Goal: Answer question/provide support: Share knowledge or assist other users

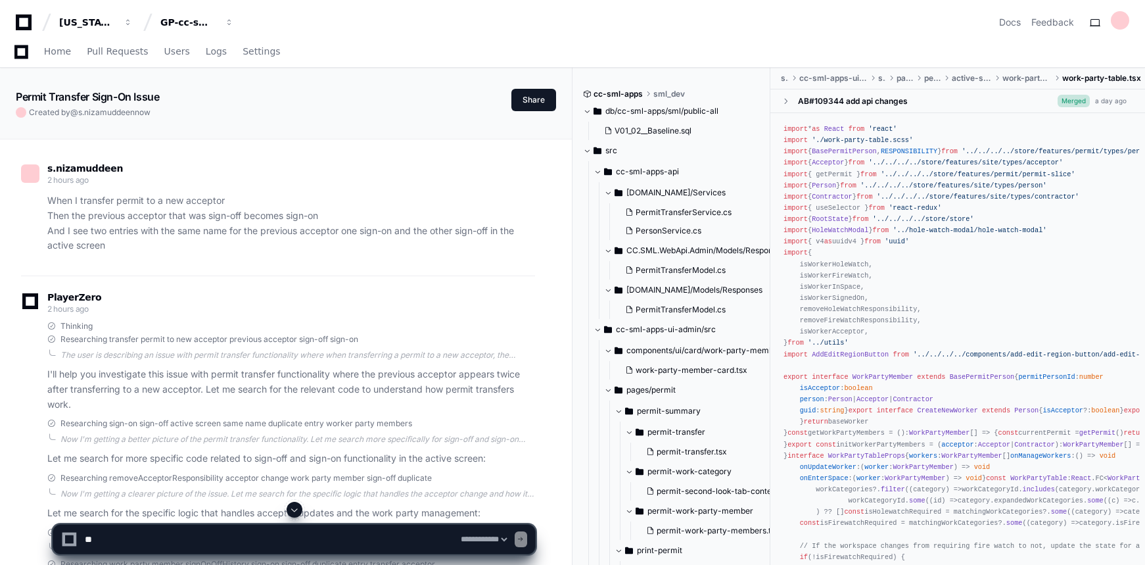
select select "*********"
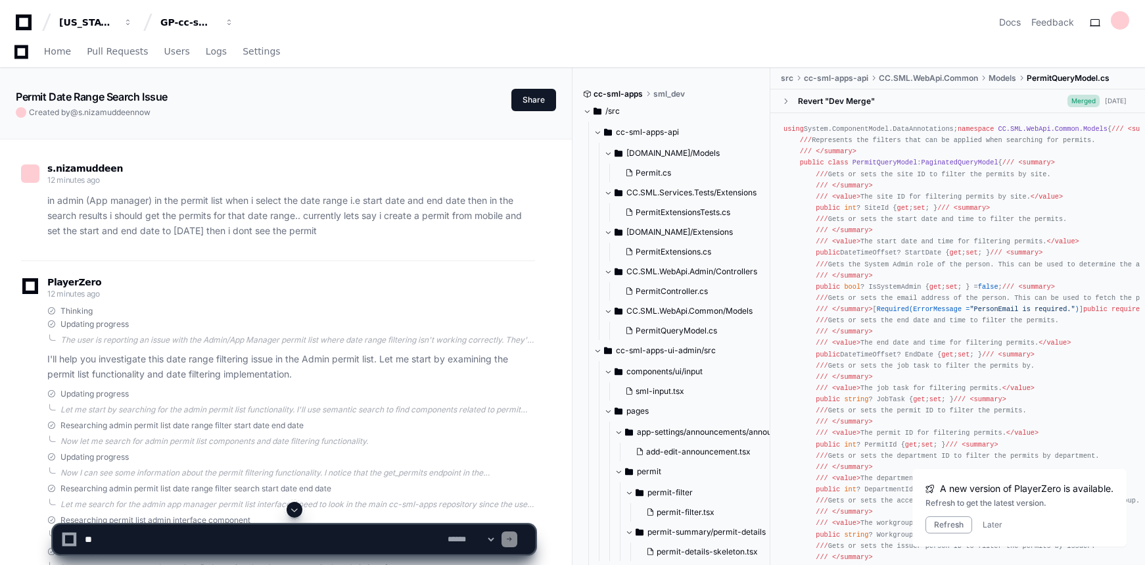
scroll to position [2990, 0]
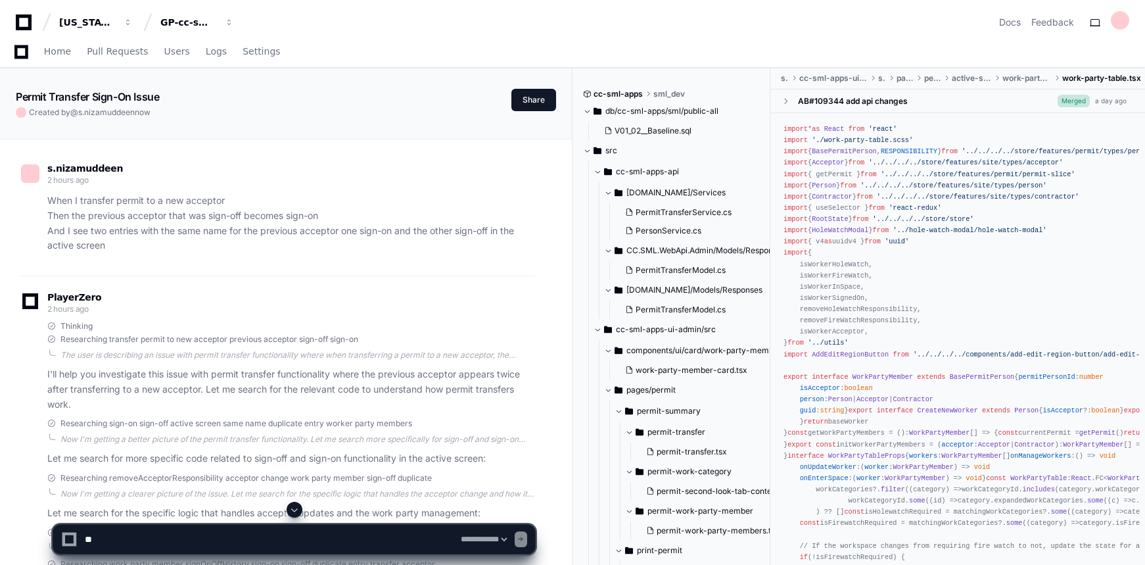
select select "*********"
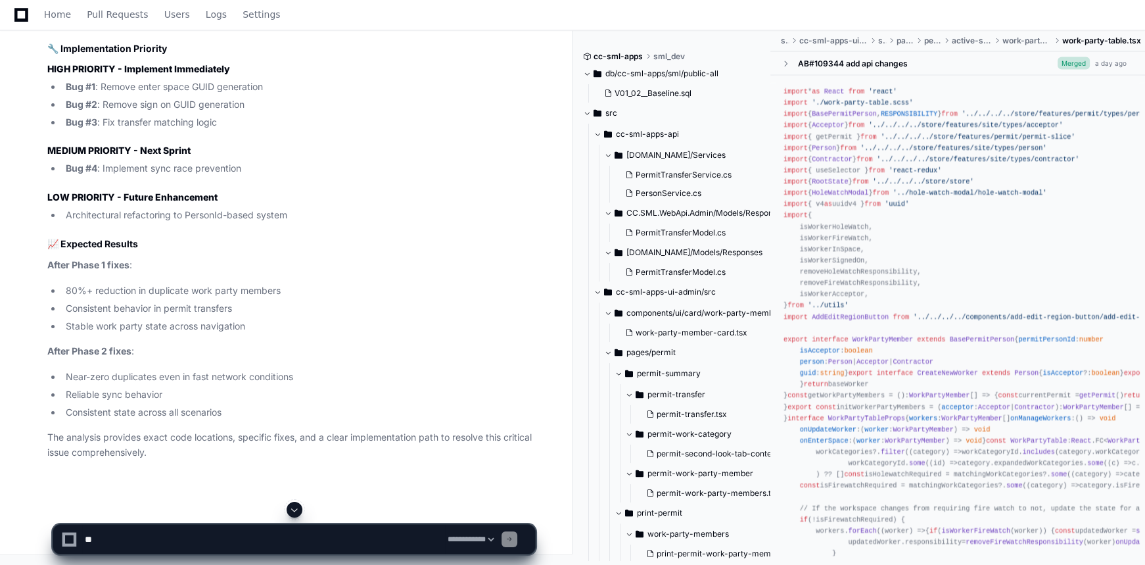
drag, startPoint x: 204, startPoint y: 160, endPoint x: 242, endPoint y: 220, distance: 70.9
click at [205, 129] on ul "Bug #1 : Remove enter space GUID generation Bug #2 : Remove sign on GUID genera…" at bounding box center [291, 105] width 488 height 50
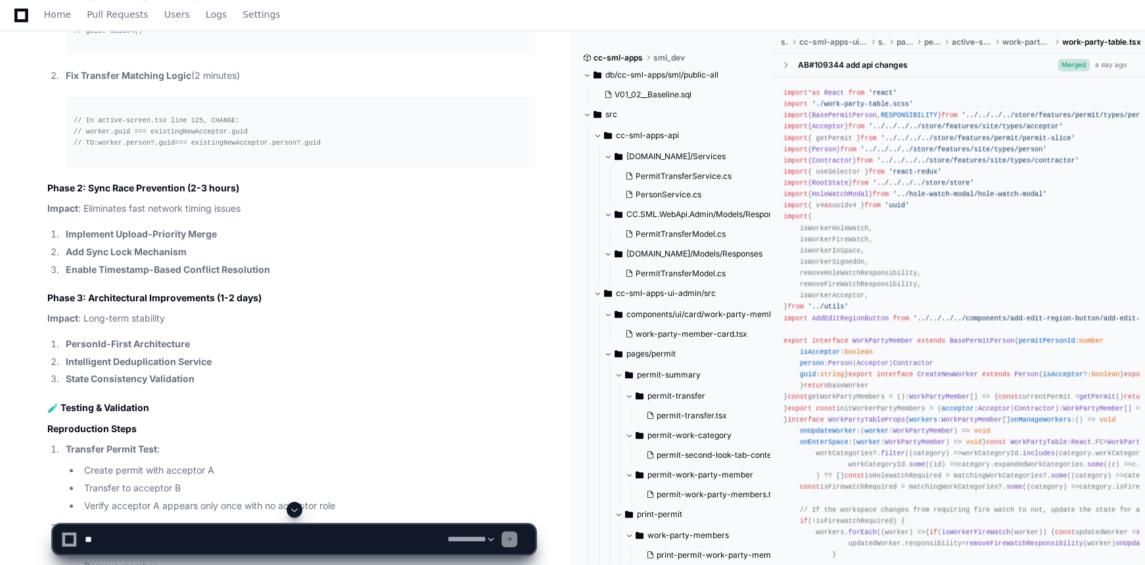
scroll to position [8671, 0]
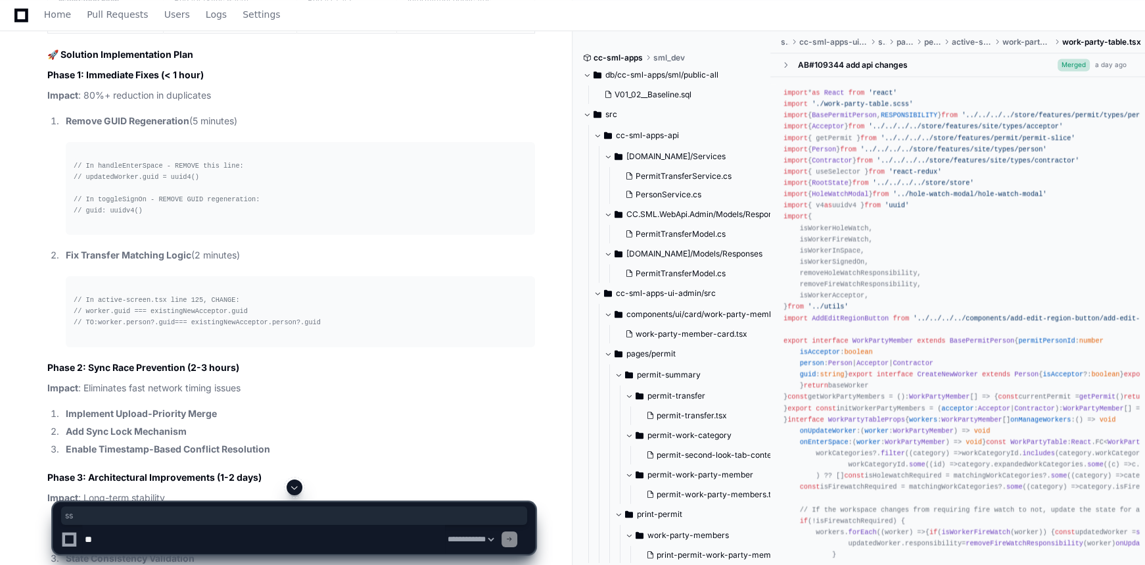
drag, startPoint x: 87, startPoint y: 192, endPoint x: 99, endPoint y: 193, distance: 12.6
drag, startPoint x: 125, startPoint y: 191, endPoint x: 263, endPoint y: 213, distance: 139.8
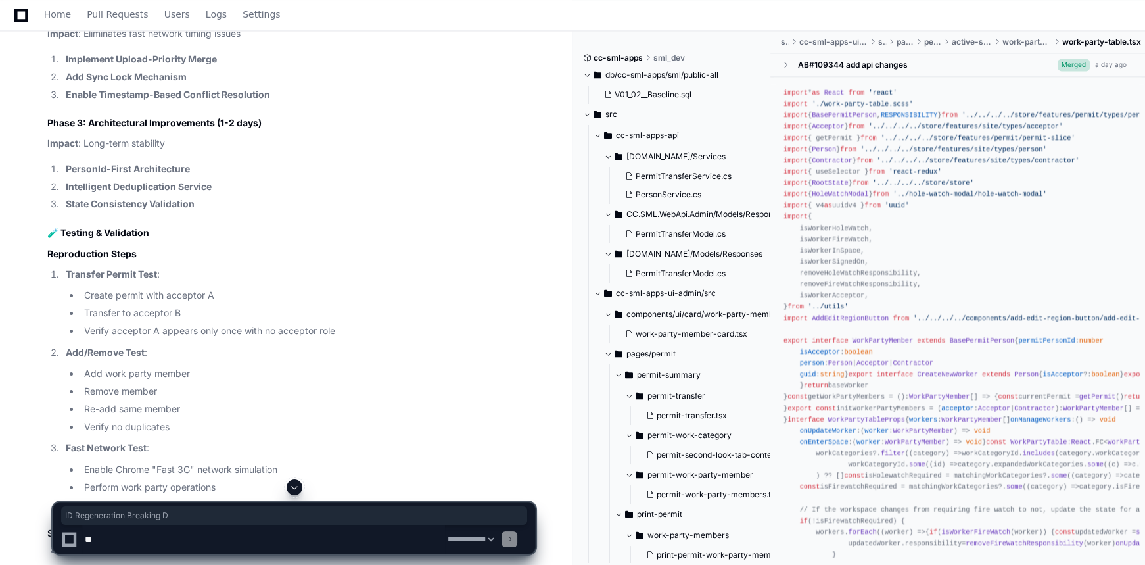
scroll to position [9090, 0]
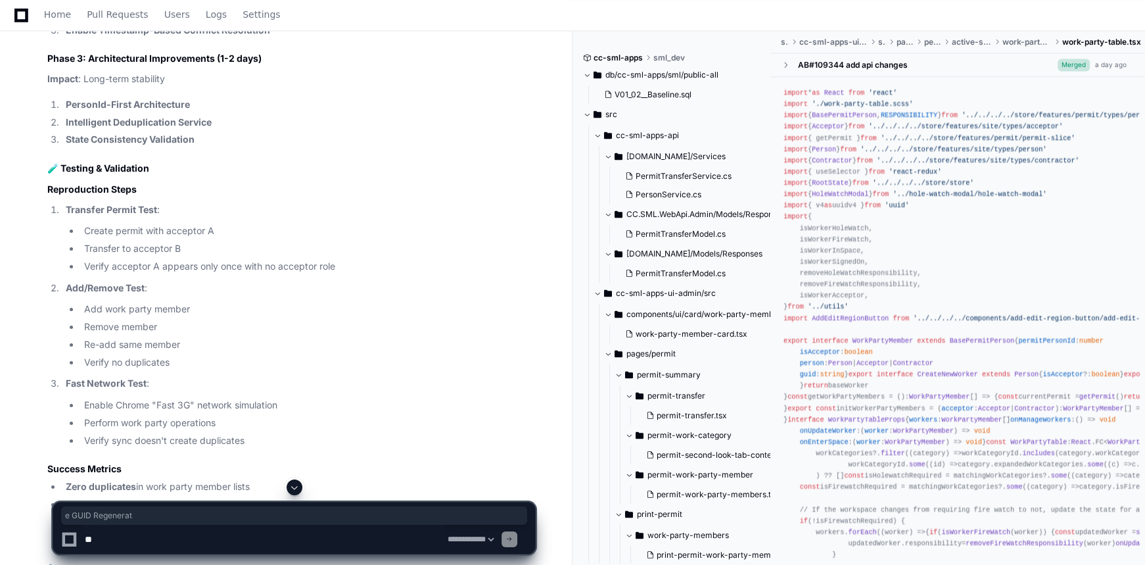
drag, startPoint x: 164, startPoint y: 217, endPoint x: 192, endPoint y: 246, distance: 40.9
drag, startPoint x: 70, startPoint y: 271, endPoint x: 160, endPoint y: 271, distance: 89.4
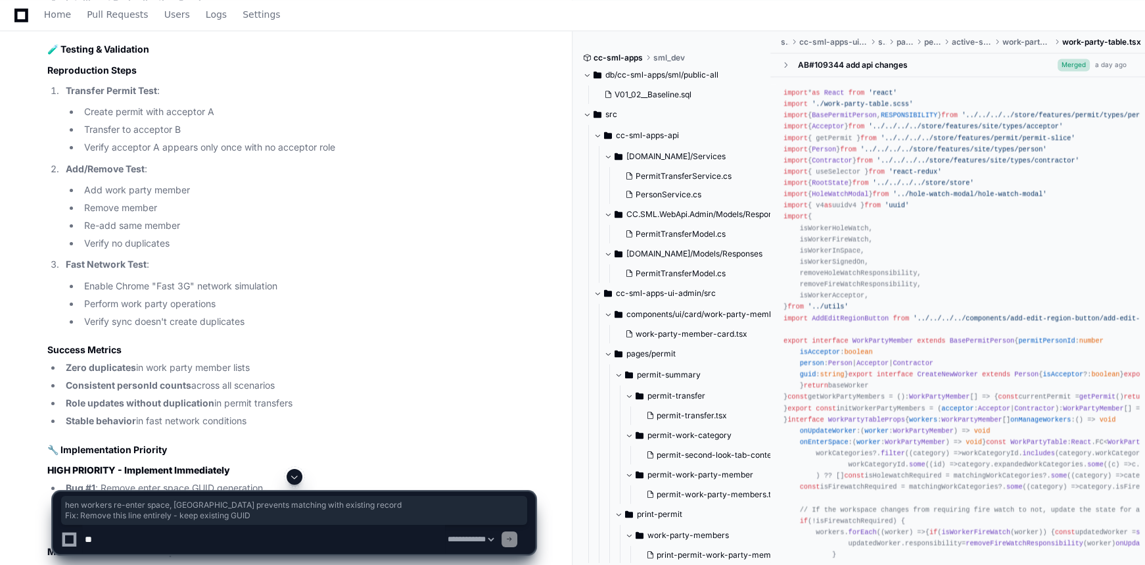
drag, startPoint x: 93, startPoint y: 192, endPoint x: 280, endPoint y: 200, distance: 186.8
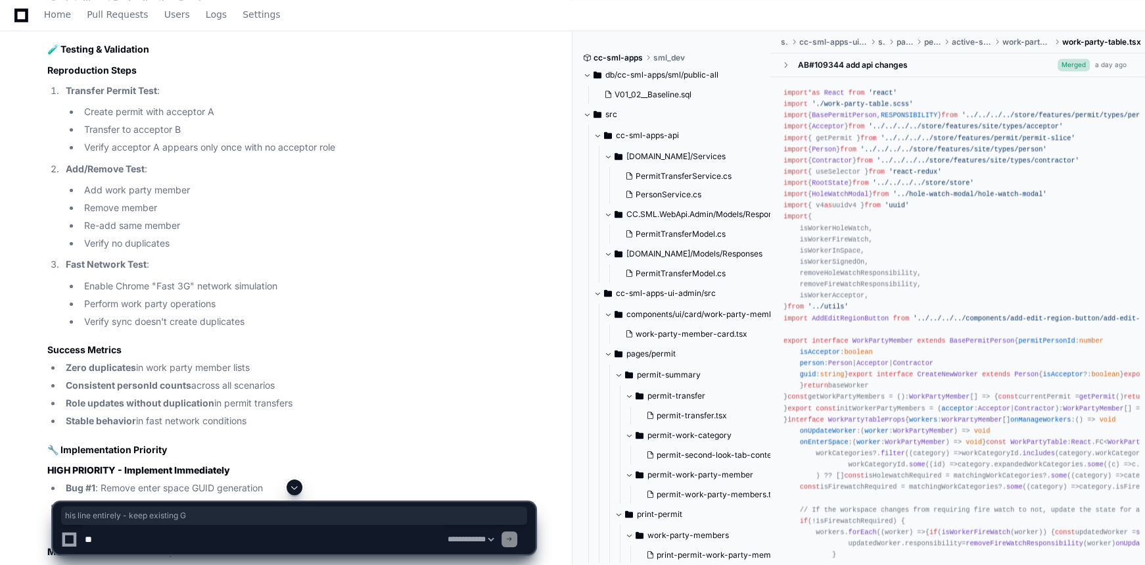
drag, startPoint x: 108, startPoint y: 206, endPoint x: 249, endPoint y: 208, distance: 141.3
drag, startPoint x: 162, startPoint y: 160, endPoint x: 55, endPoint y: 161, distance: 107.1
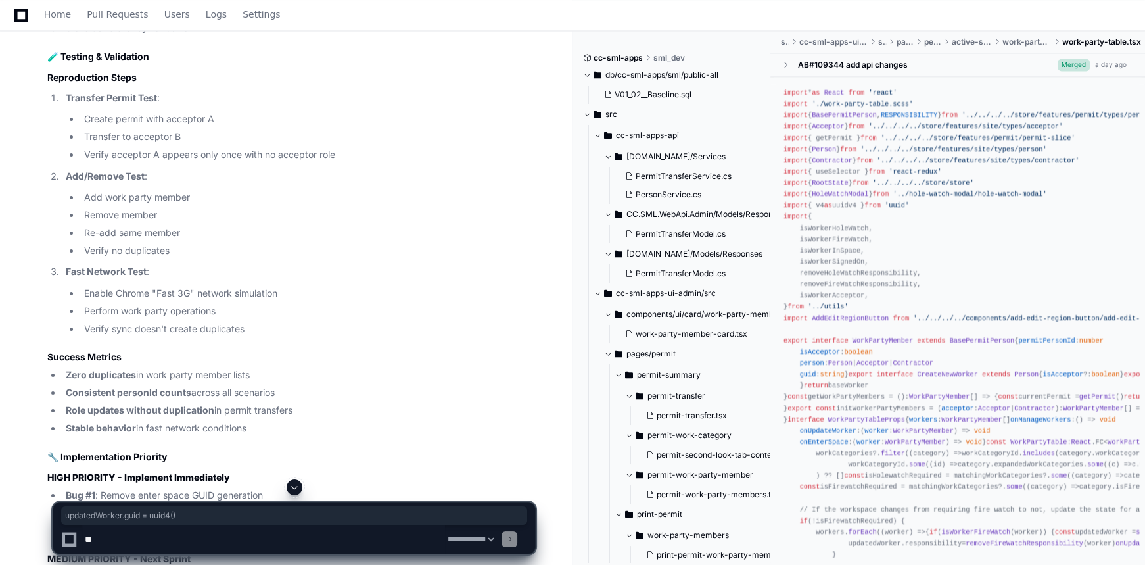
scroll to position [9150, 0]
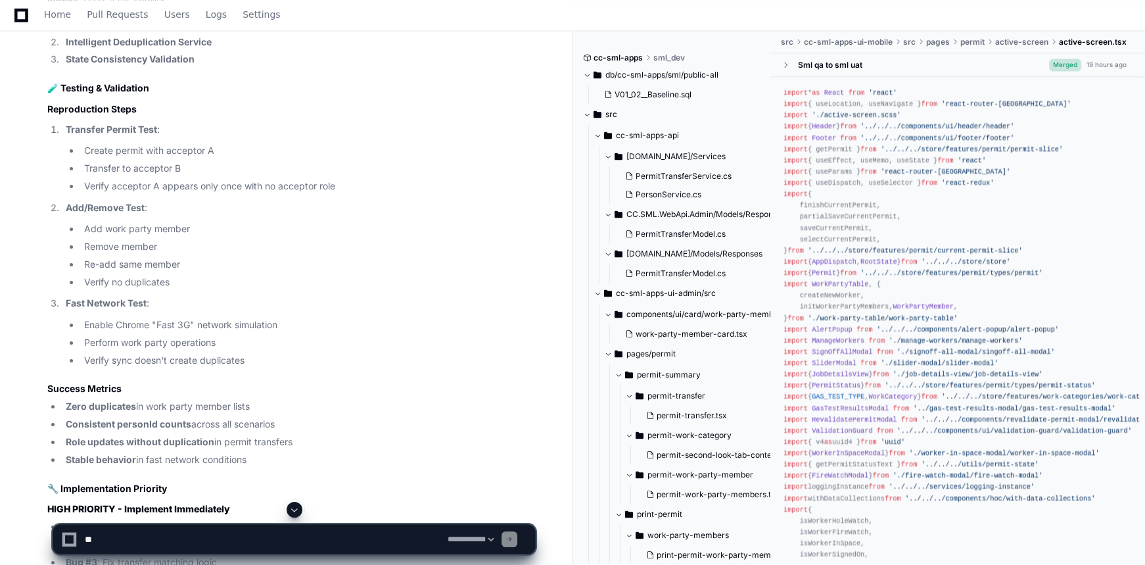
scroll to position [9209, 0]
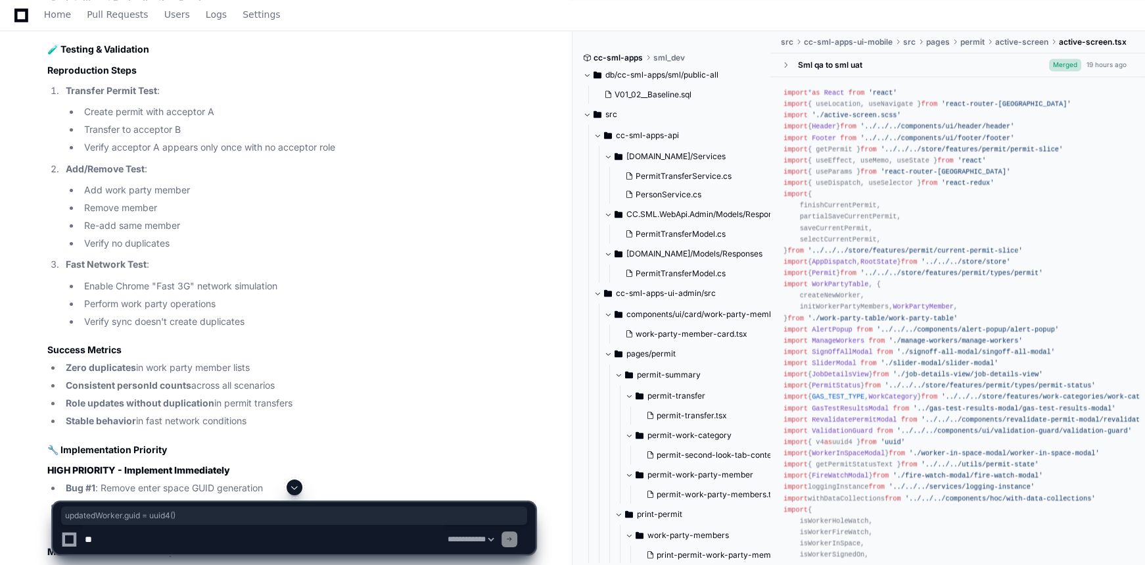
drag, startPoint x: 160, startPoint y: 160, endPoint x: 51, endPoint y: 162, distance: 109.8
copy div "updatedWorker. guid = uuid4 ()"
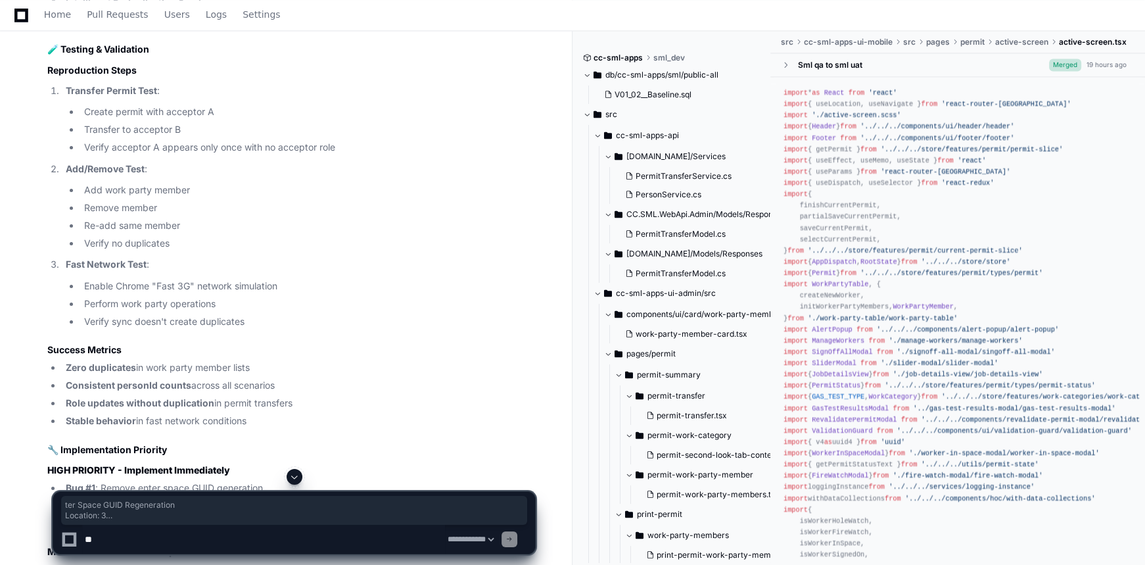
drag, startPoint x: 94, startPoint y: 93, endPoint x: 329, endPoint y: 350, distance: 348.5
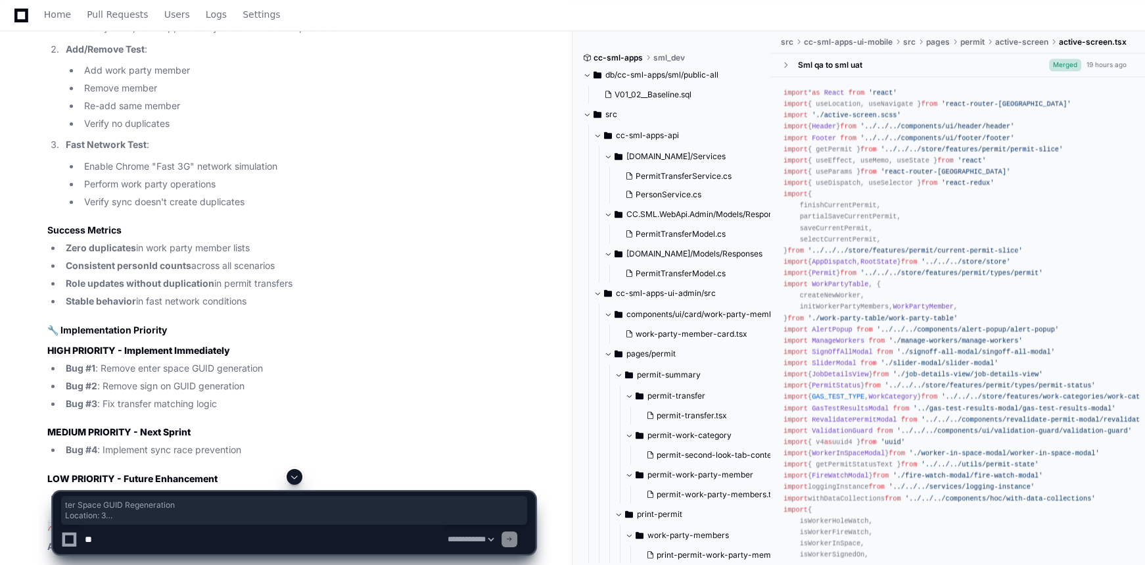
scroll to position [9389, 0]
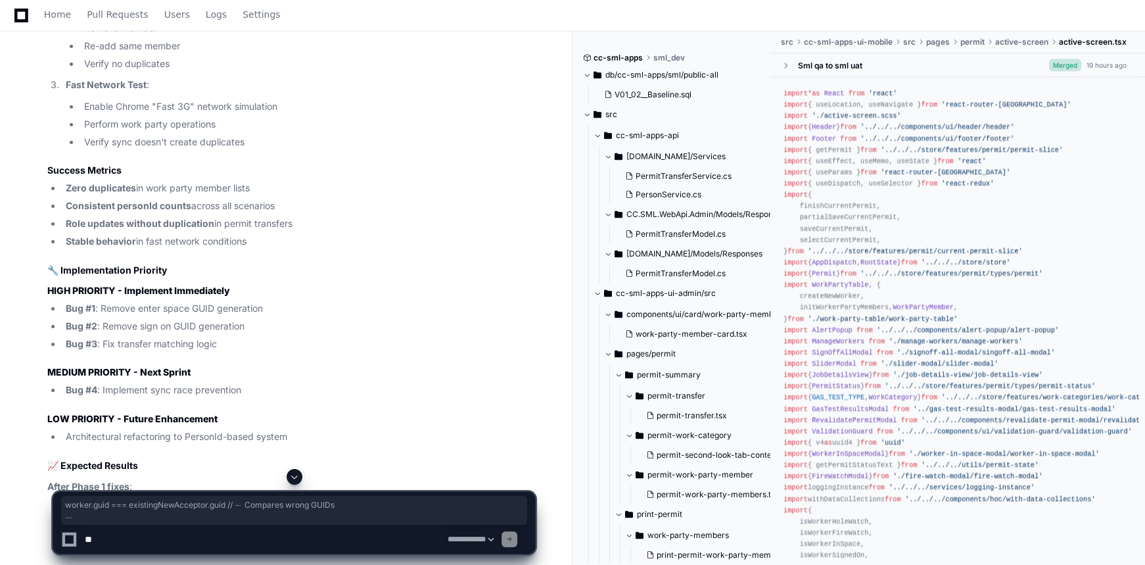
drag, startPoint x: 55, startPoint y: 253, endPoint x: 268, endPoint y: 287, distance: 216.3
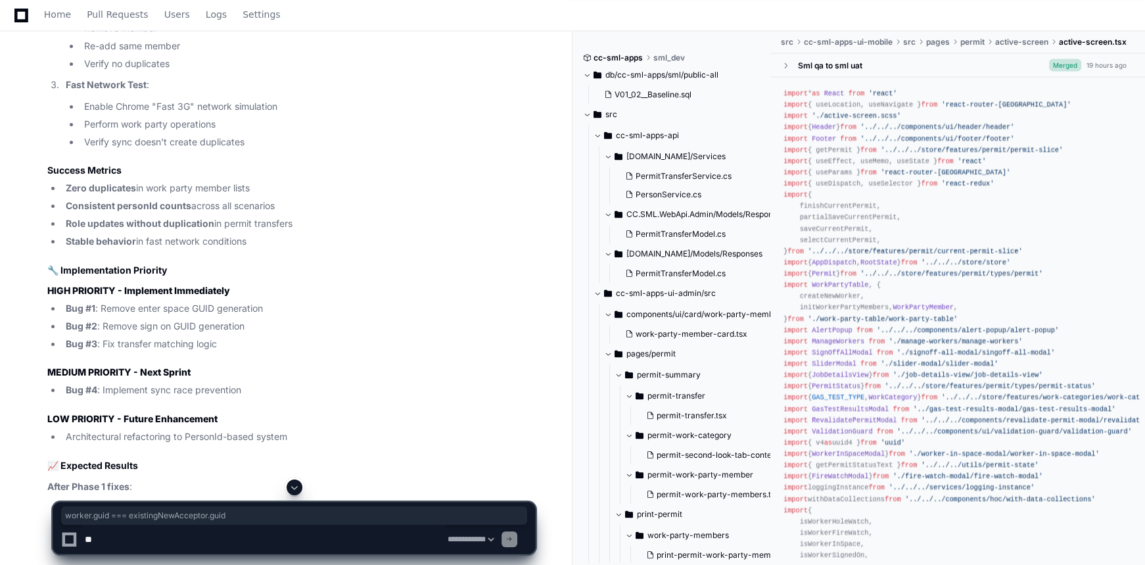
drag, startPoint x: 51, startPoint y: 258, endPoint x: 204, endPoint y: 263, distance: 153.9
copy div "worker. guid === existingNewAcceptor. [GEOGRAPHIC_DATA]"
drag, startPoint x: 88, startPoint y: 291, endPoint x: 299, endPoint y: 287, distance: 211.0
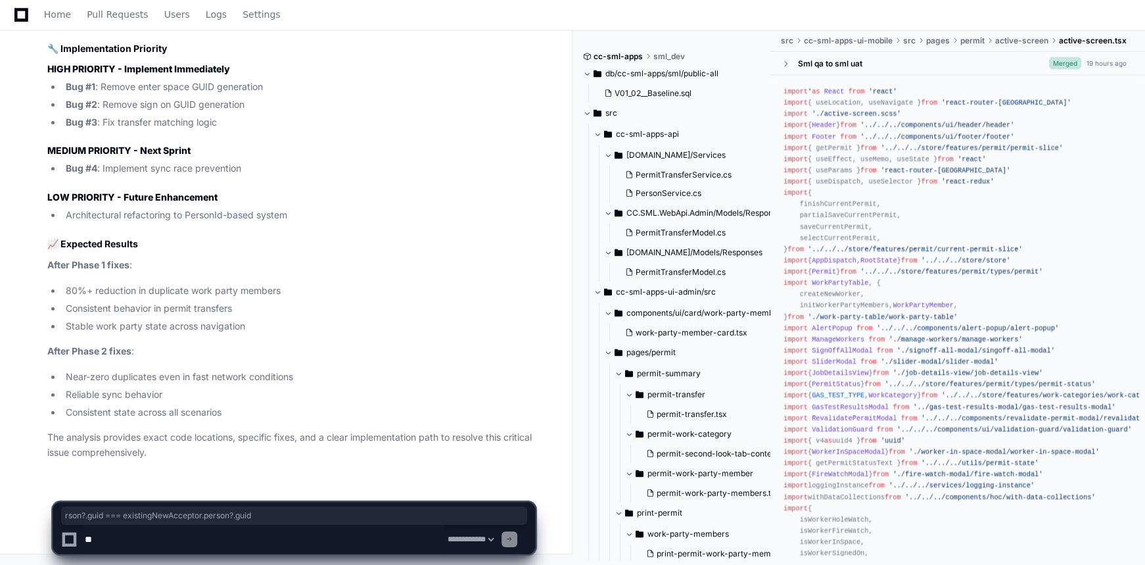
scroll to position [10888, 0]
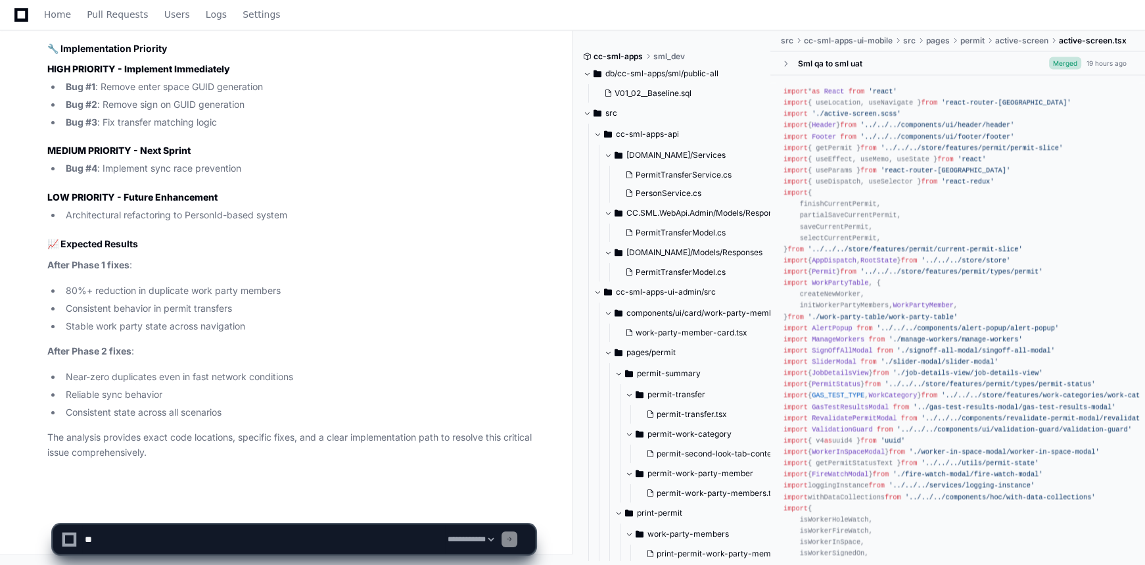
click at [237, 544] on textarea at bounding box center [263, 539] width 363 height 29
click at [315, 538] on textarea at bounding box center [263, 539] width 363 height 29
click at [295, 532] on textarea at bounding box center [263, 539] width 363 height 29
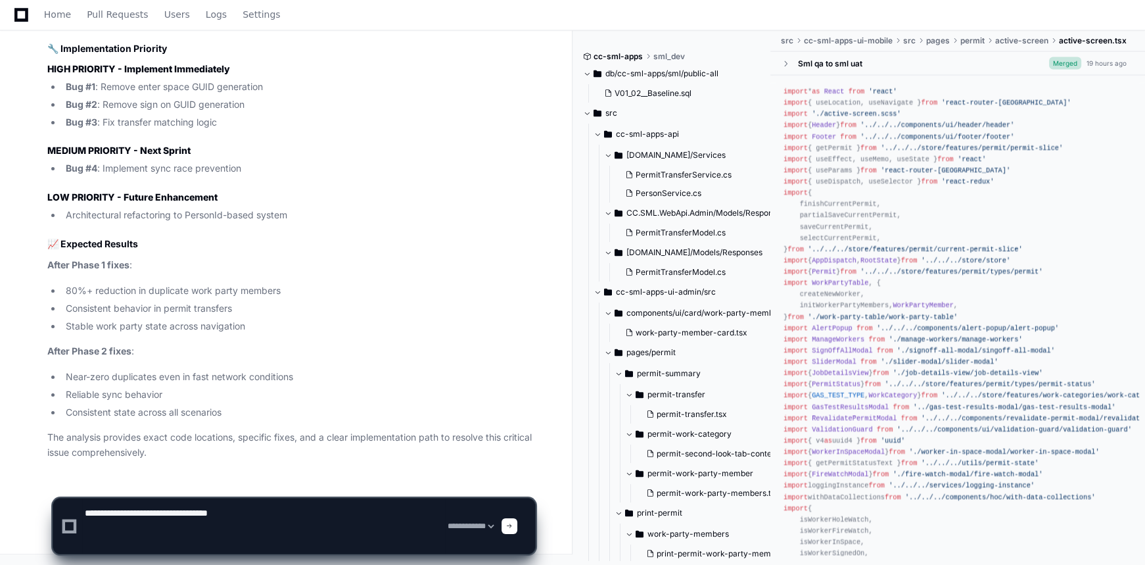
paste textarea "**********"
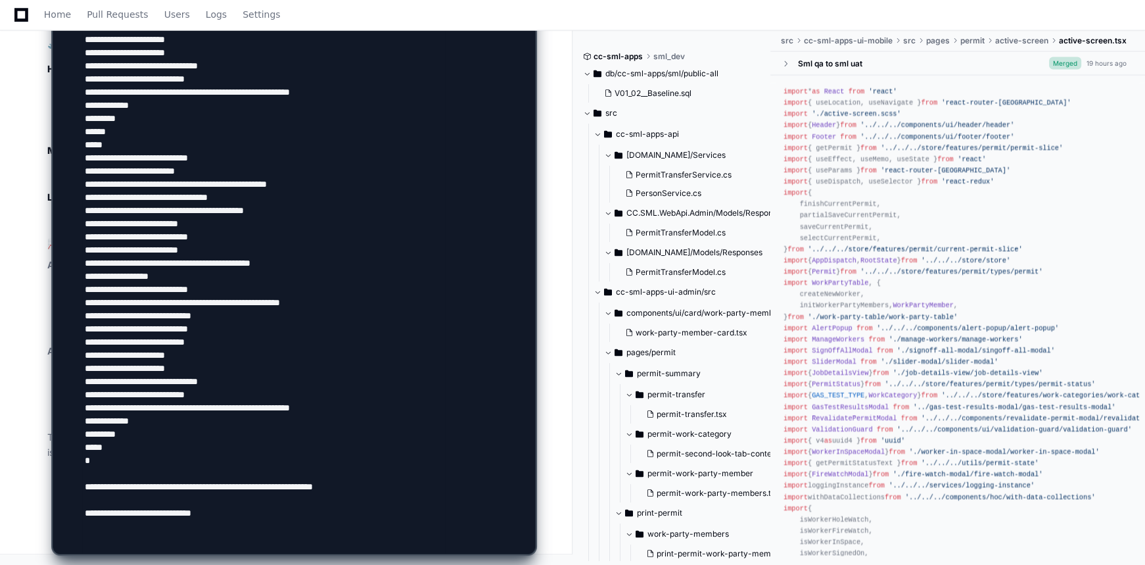
paste textarea "**********"
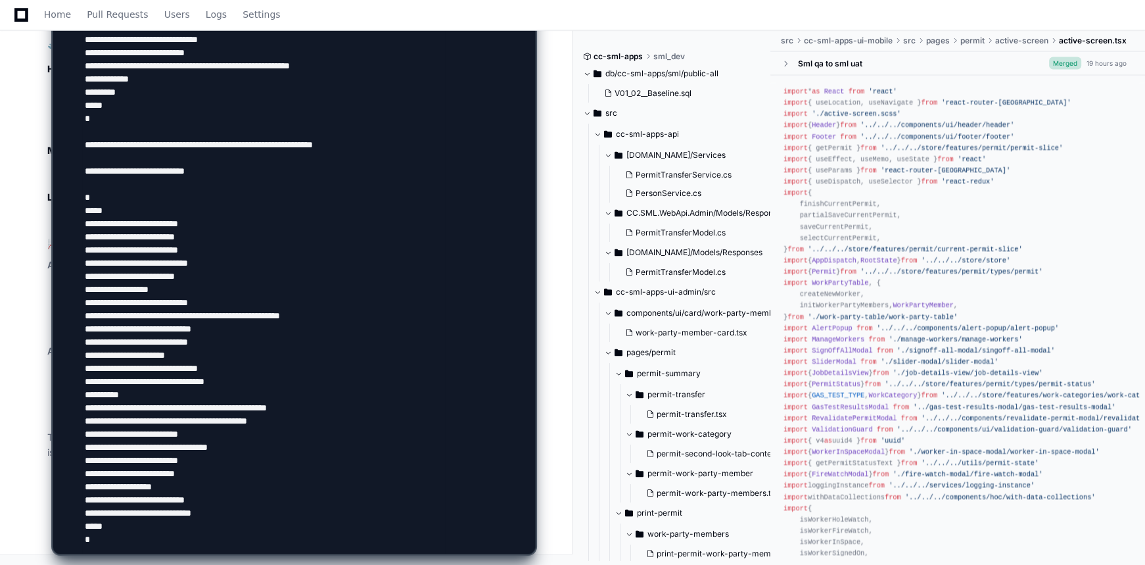
drag, startPoint x: 153, startPoint y: 317, endPoint x: 327, endPoint y: 316, distance: 173.5
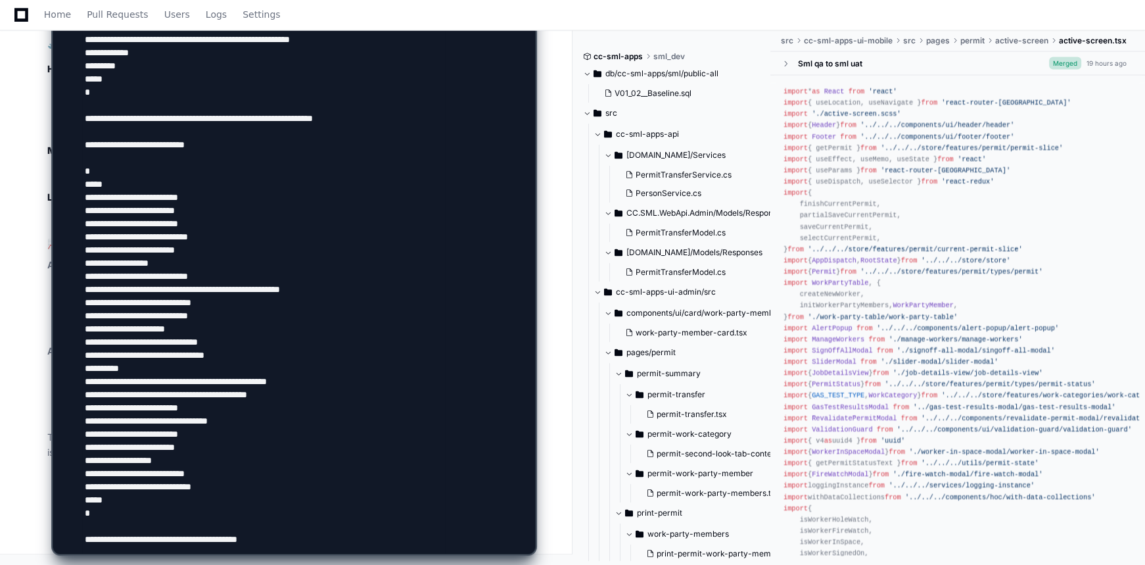
paste textarea "**********"
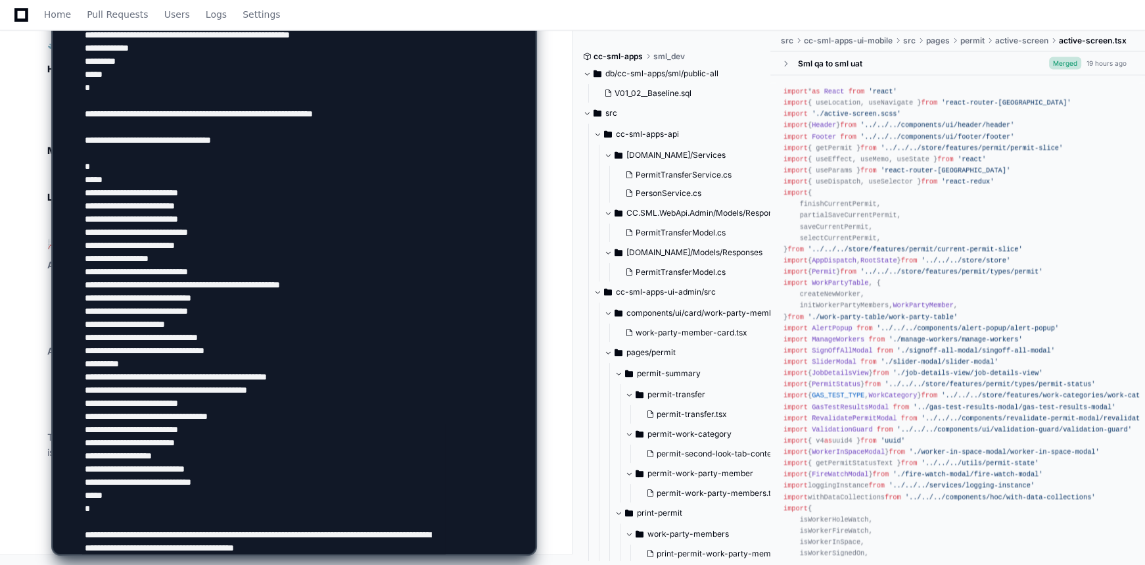
scroll to position [18, 0]
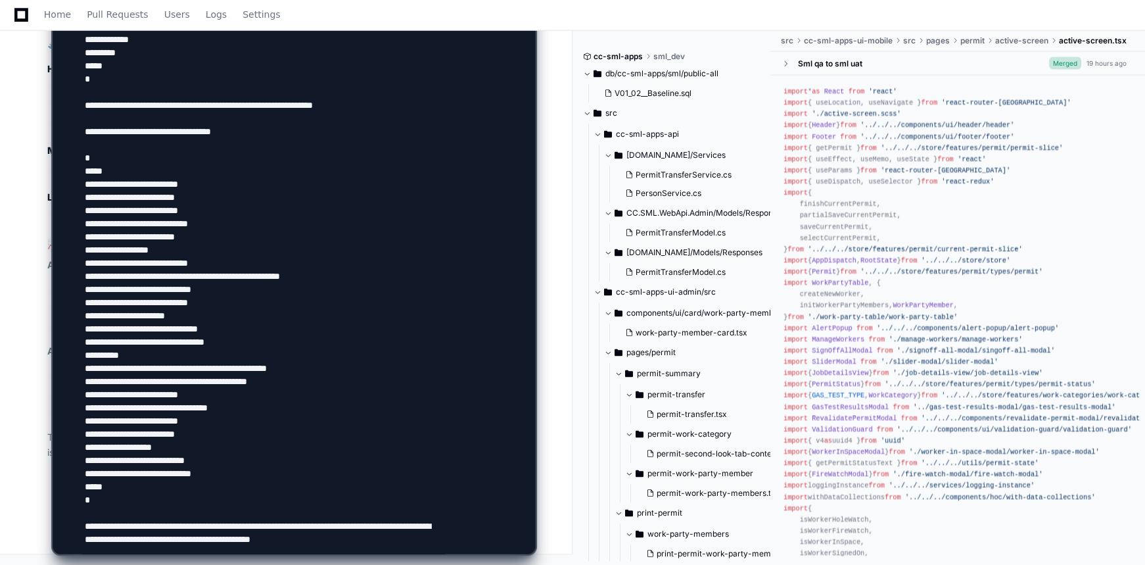
drag, startPoint x: 153, startPoint y: 272, endPoint x: 341, endPoint y: 270, distance: 188.0
paste textarea "**********"
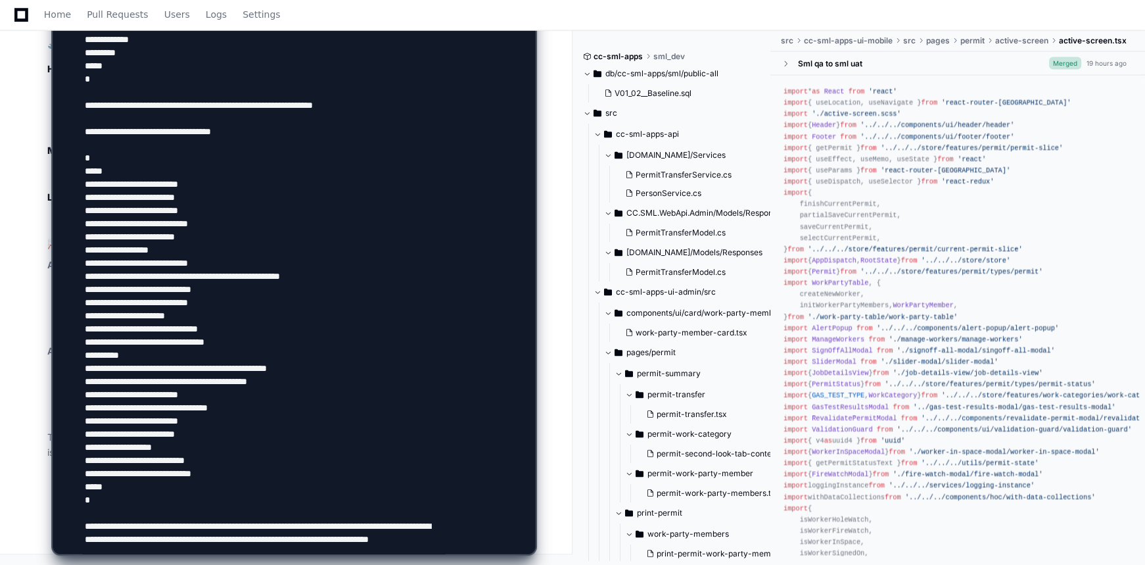
drag, startPoint x: 333, startPoint y: 546, endPoint x: 129, endPoint y: 534, distance: 204.1
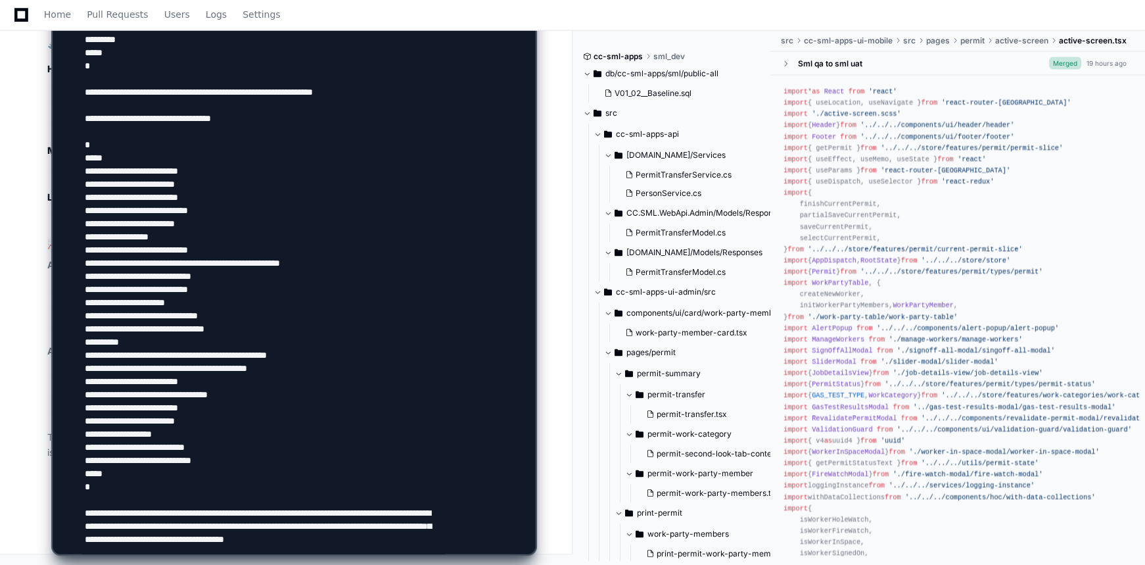
scroll to position [31, 0]
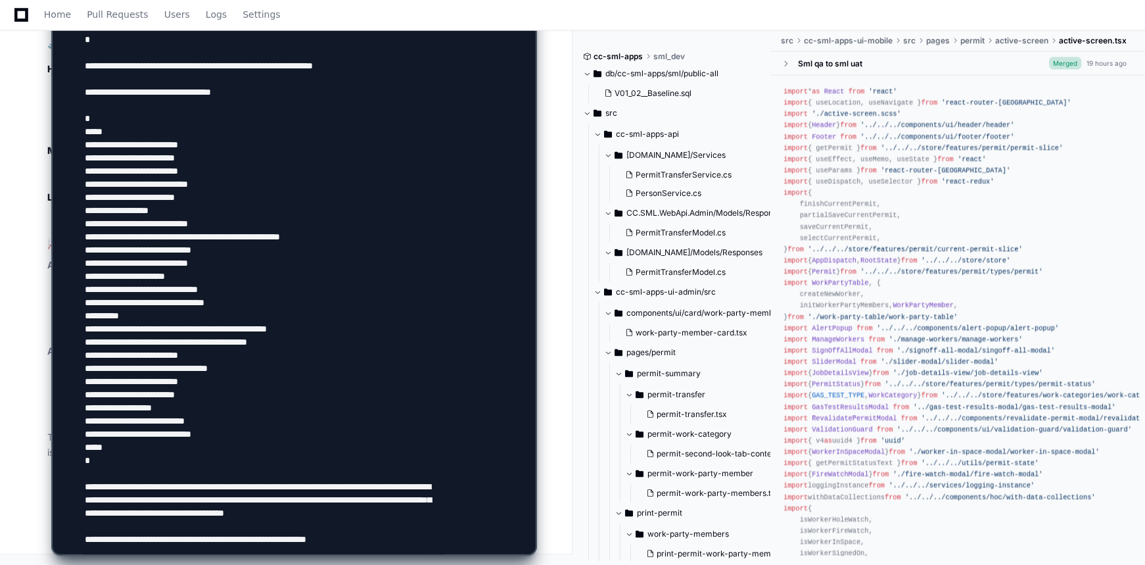
type textarea "**********"
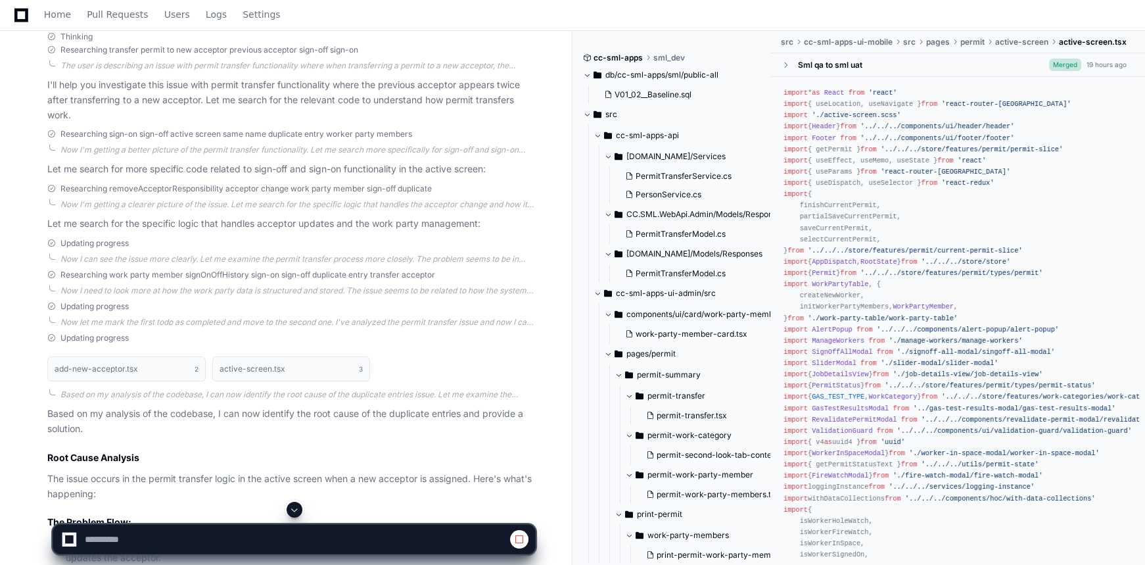
scroll to position [298, 0]
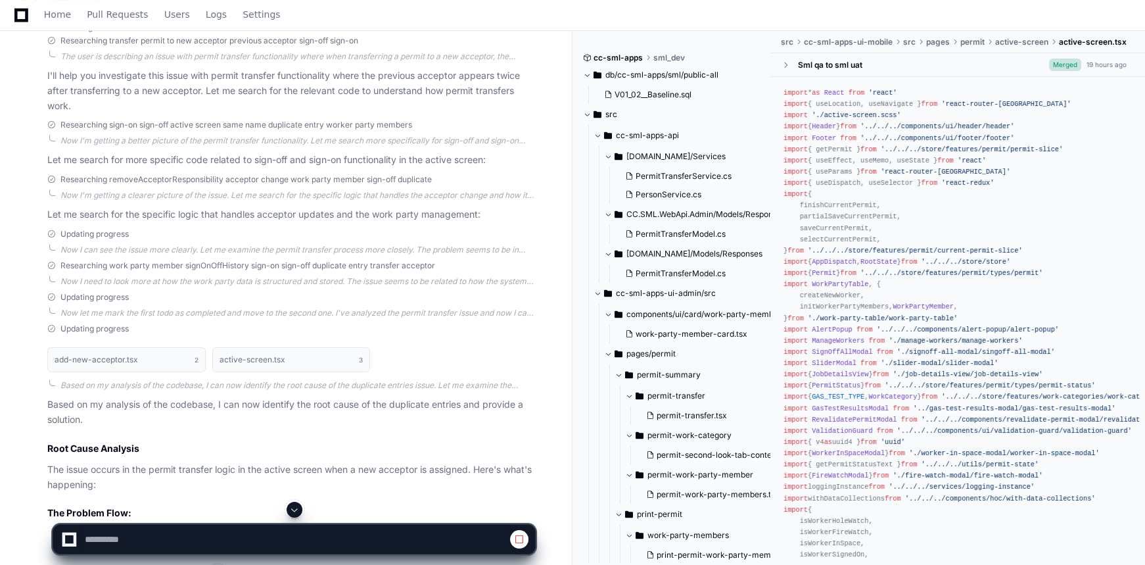
click at [300, 507] on button at bounding box center [295, 510] width 16 height 16
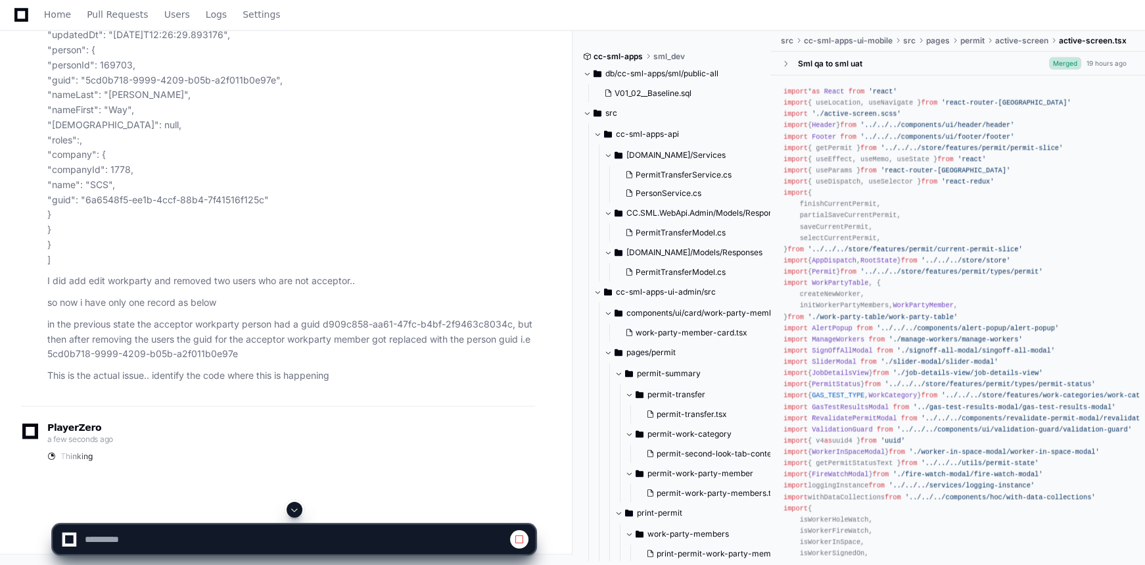
scroll to position [12024, 0]
select select "*********"
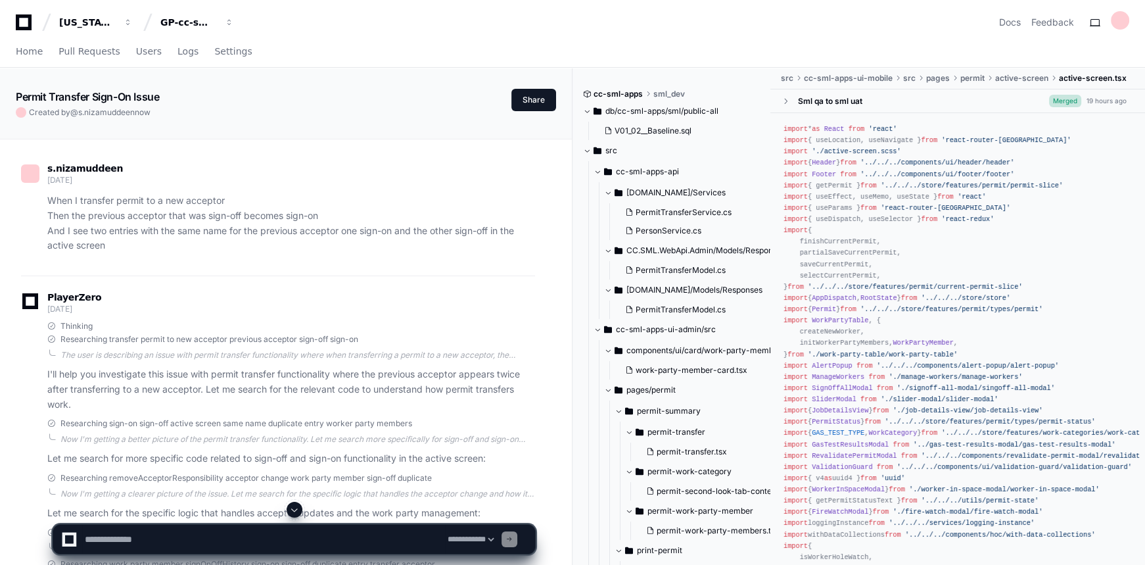
click at [293, 509] on span at bounding box center [294, 509] width 11 height 11
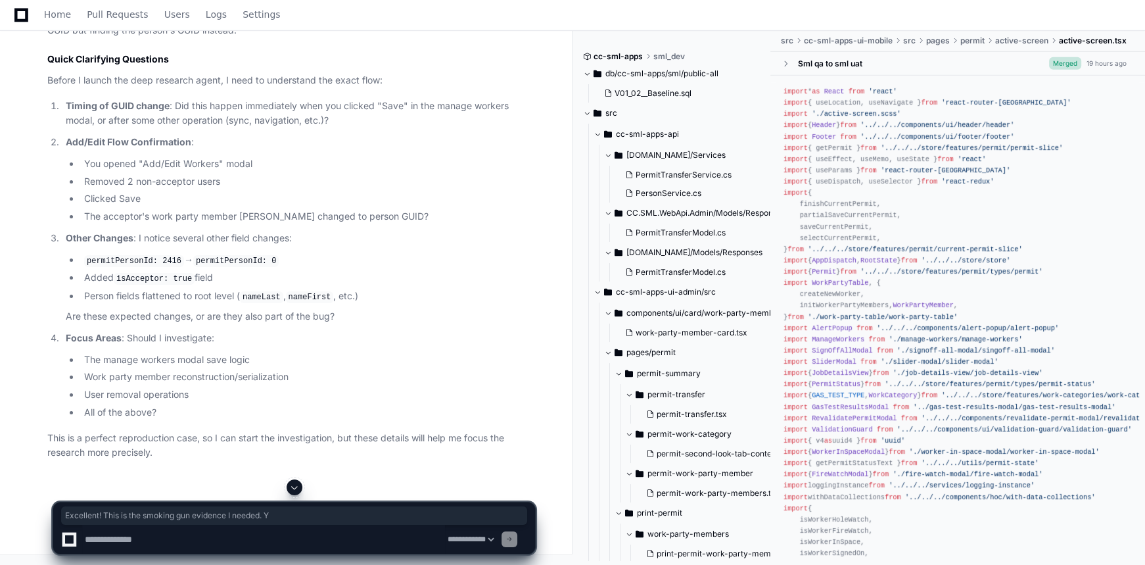
scroll to position [12416, 0]
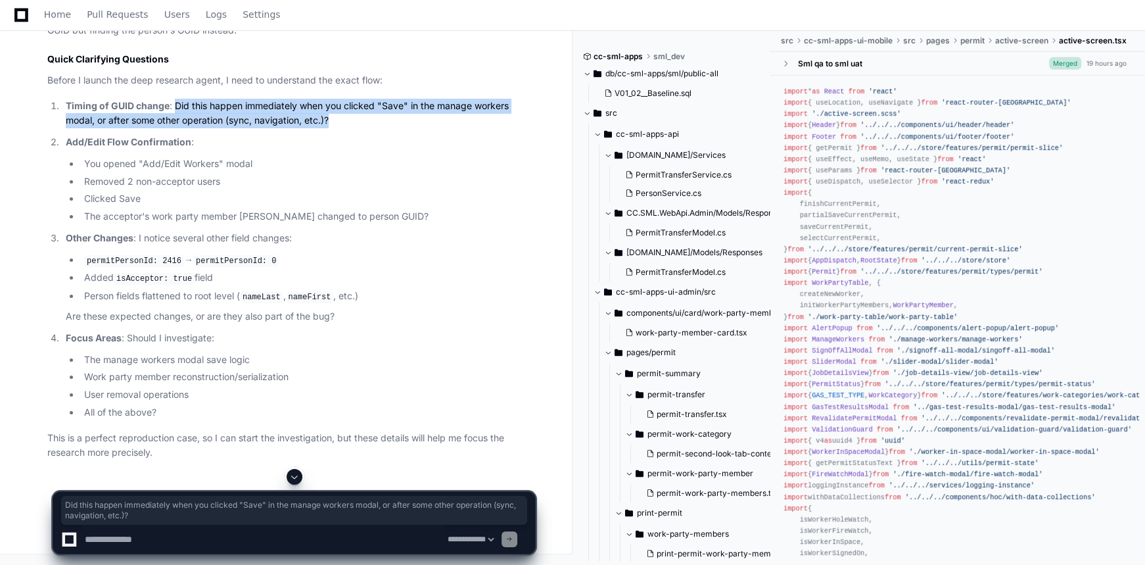
drag, startPoint x: 338, startPoint y: 314, endPoint x: 177, endPoint y: 302, distance: 161.5
click at [177, 129] on p "Timing of GUID change : Did this happen immediately when you clicked "Save" in …" at bounding box center [300, 114] width 469 height 30
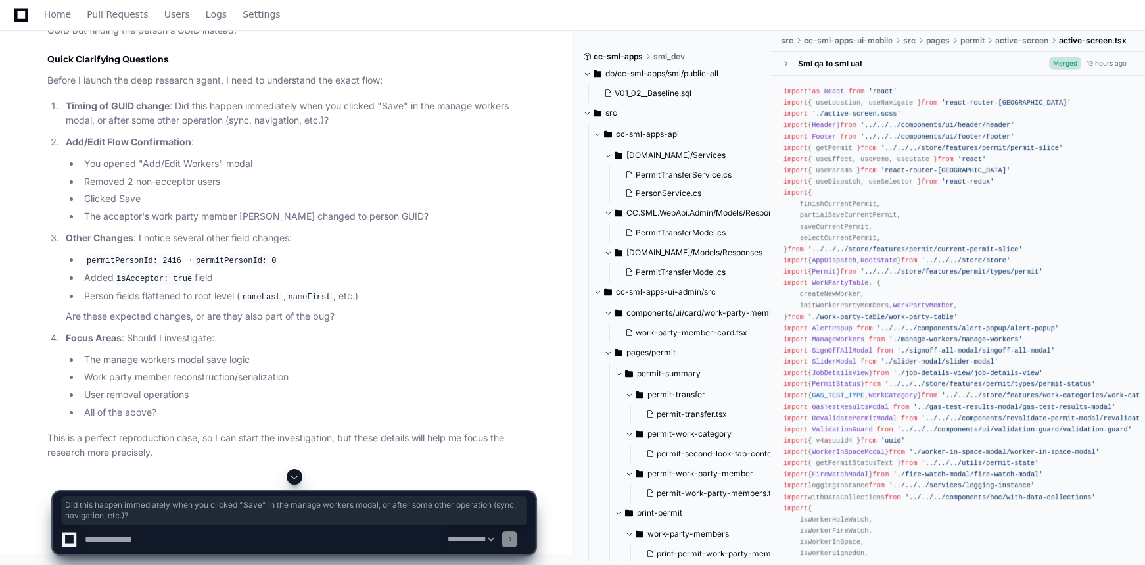
click at [235, 189] on li "Removed 2 non-acceptor users" at bounding box center [307, 181] width 455 height 15
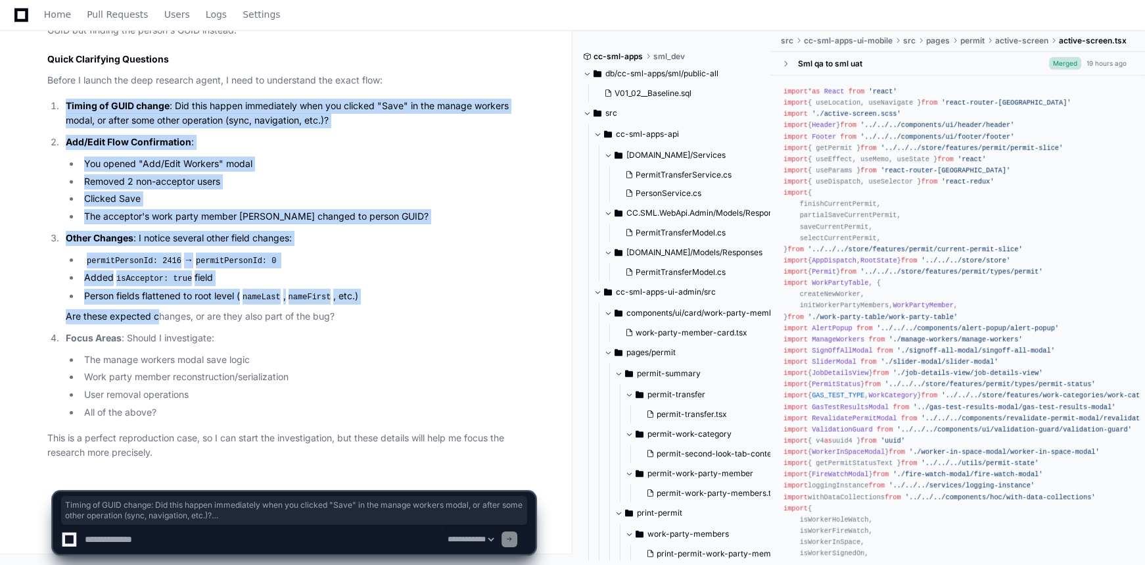
scroll to position [12607, 0]
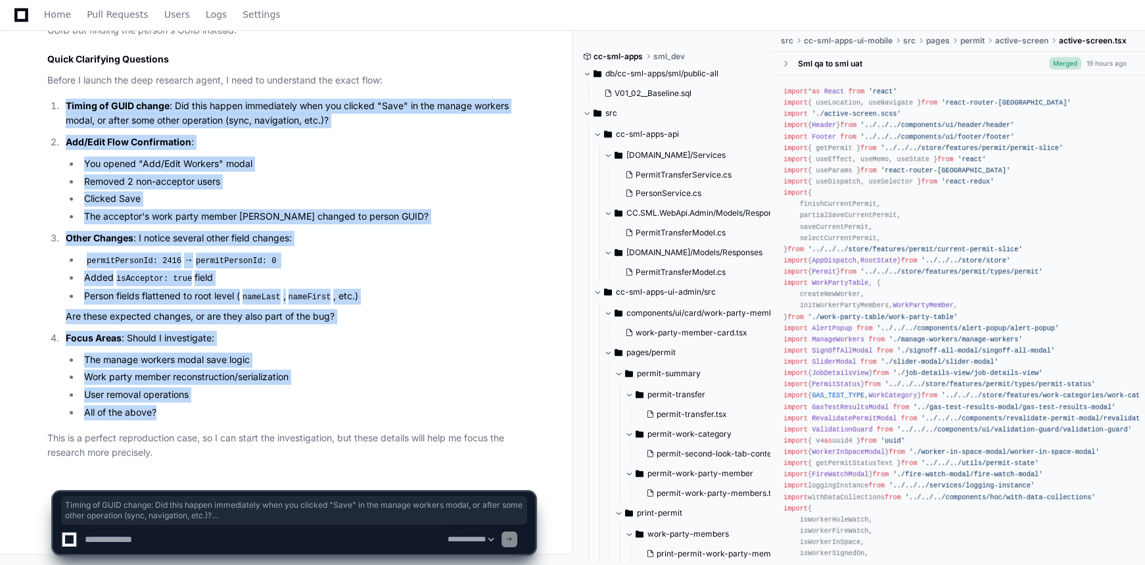
drag, startPoint x: 63, startPoint y: 116, endPoint x: 170, endPoint y: 409, distance: 311.3
click at [170, 409] on ol "Timing of GUID change : Did this happen immediately when you clicked "Save" in …" at bounding box center [291, 259] width 488 height 321
copy ol "Timing of GUID change : Did this happen immediately when you clicked "Save" in …"
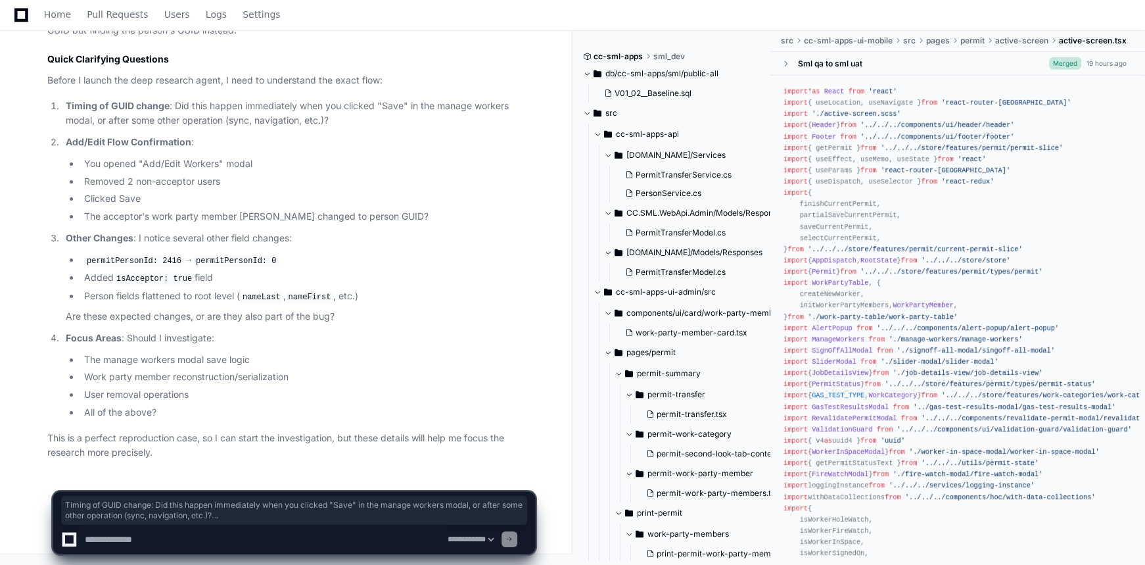
click at [163, 540] on textarea at bounding box center [263, 539] width 363 height 29
paste textarea "**********"
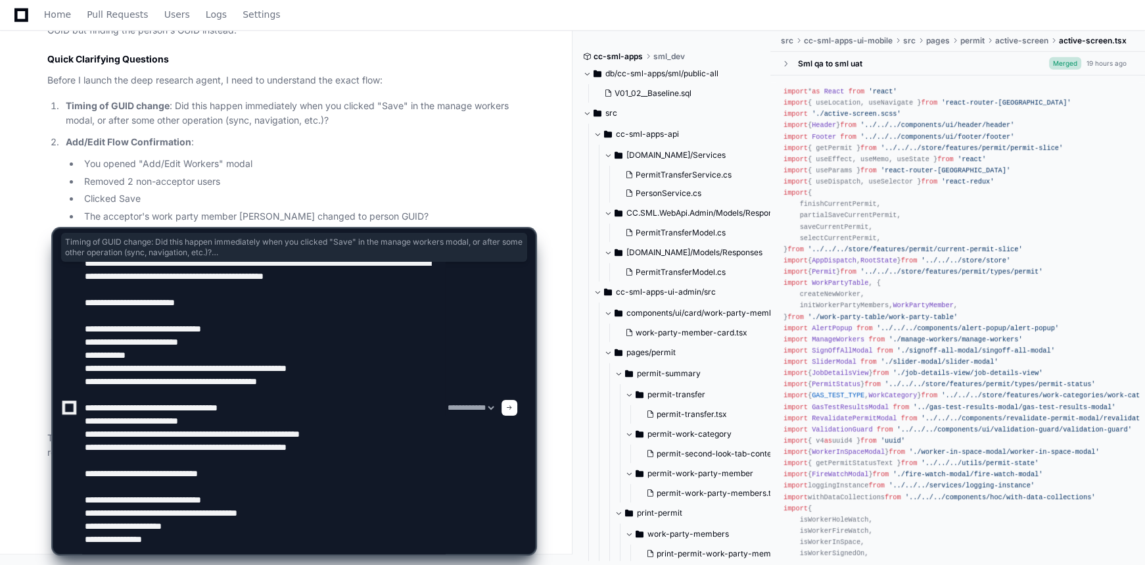
scroll to position [0, 0]
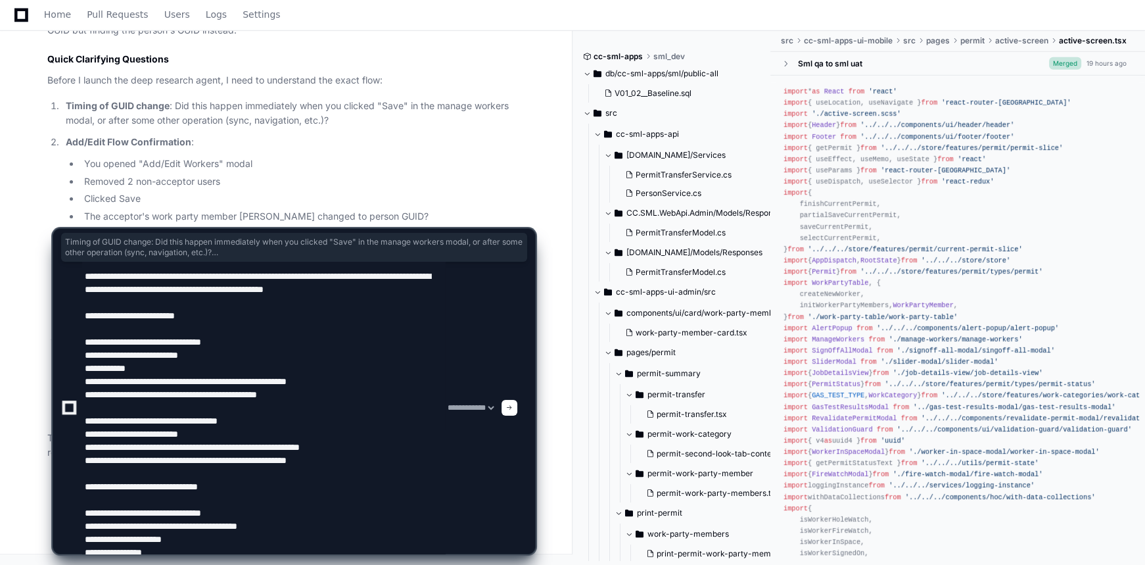
click at [139, 381] on textarea at bounding box center [263, 408] width 363 height 292
click at [157, 298] on textarea at bounding box center [263, 408] width 363 height 292
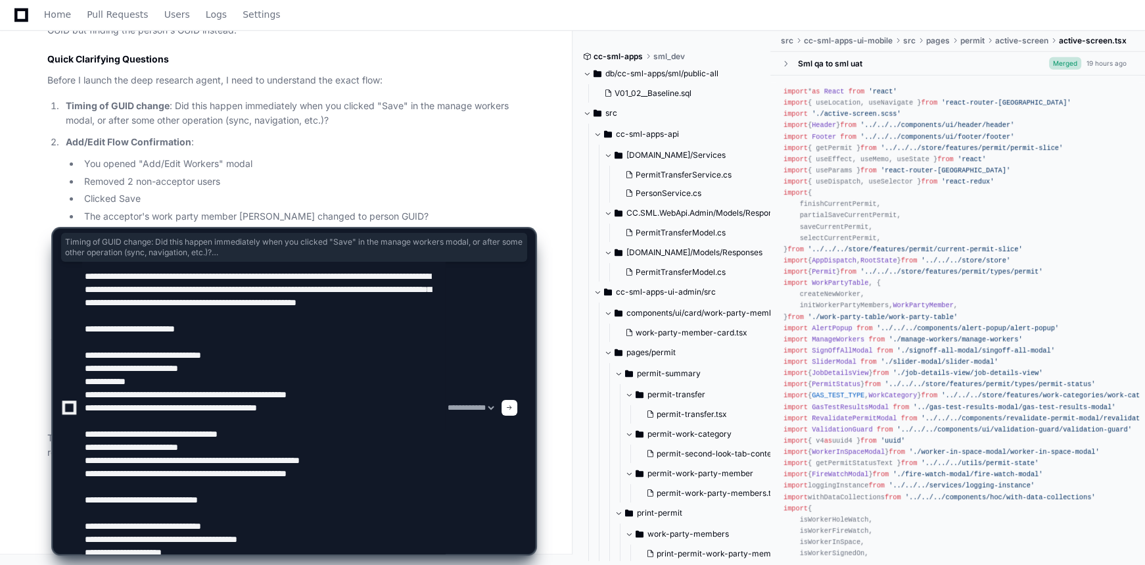
scroll to position [39, 0]
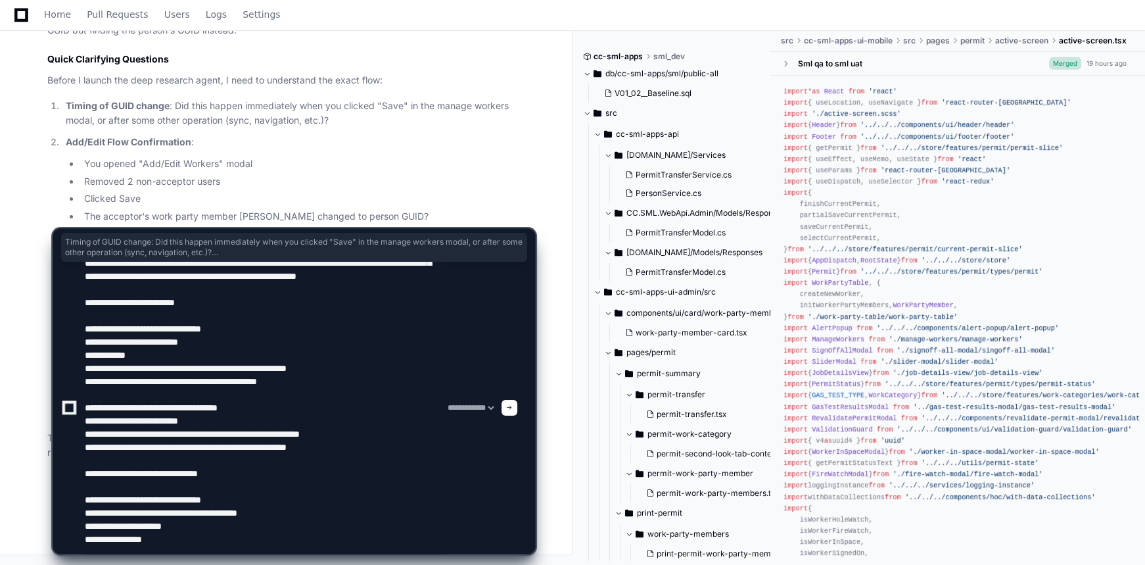
click at [184, 355] on textarea at bounding box center [263, 408] width 363 height 292
click at [394, 370] on textarea at bounding box center [263, 408] width 363 height 292
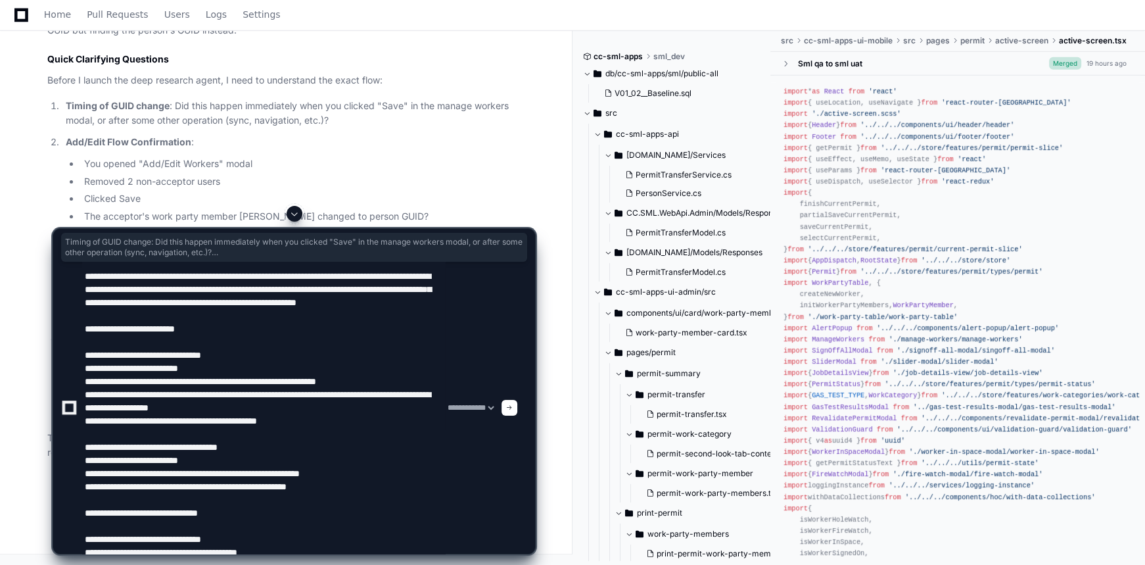
scroll to position [11950, 0]
click at [162, 457] on textarea at bounding box center [263, 408] width 363 height 292
click at [293, 461] on textarea at bounding box center [263, 408] width 363 height 292
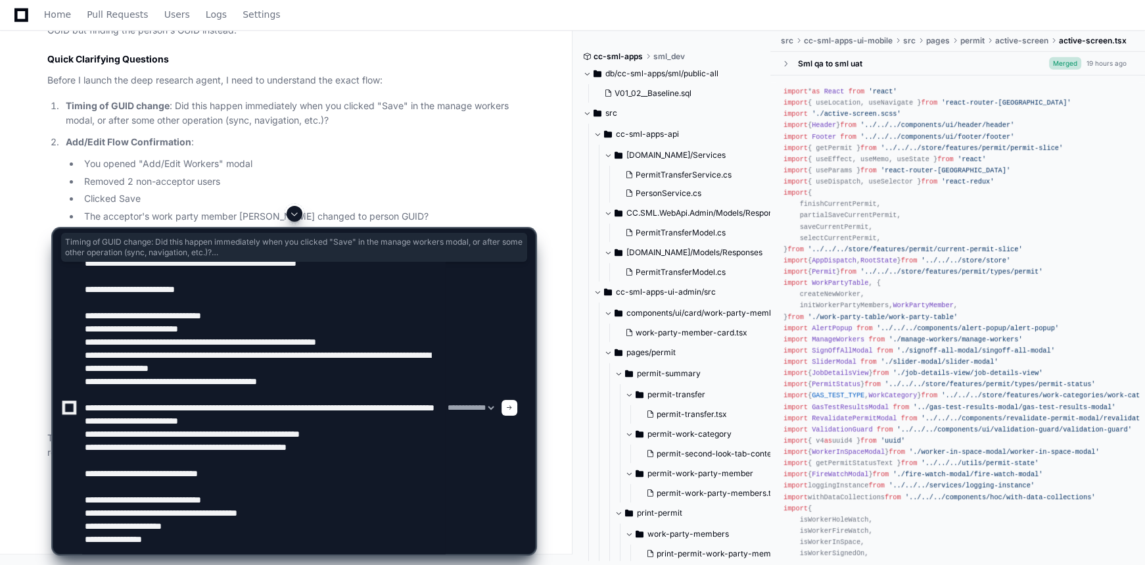
drag, startPoint x: 91, startPoint y: 440, endPoint x: 243, endPoint y: 439, distance: 151.8
click at [243, 439] on textarea at bounding box center [263, 408] width 363 height 292
click at [179, 494] on textarea at bounding box center [263, 408] width 363 height 292
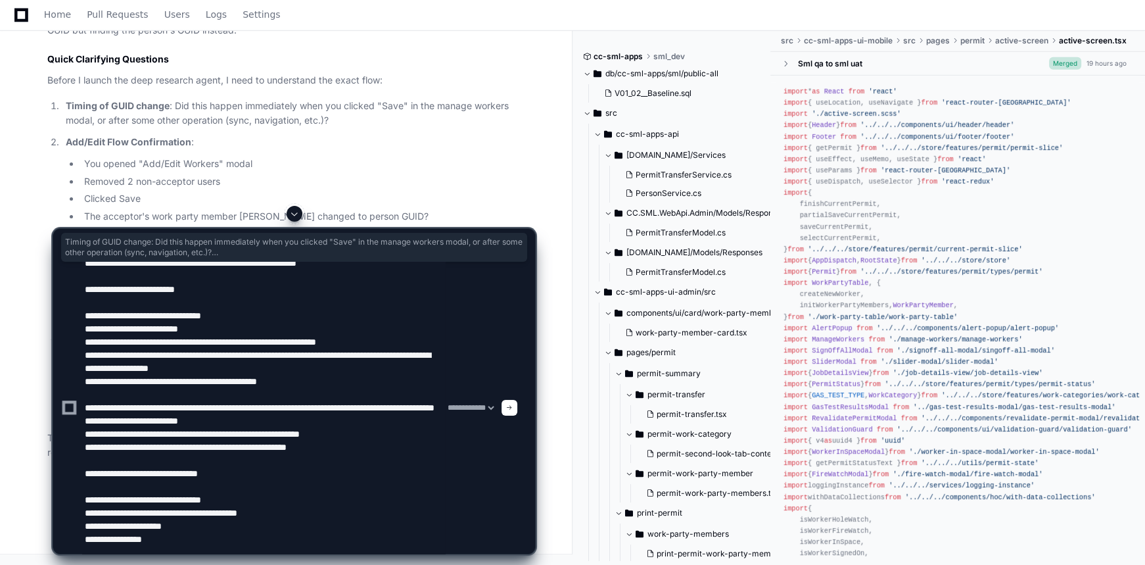
drag, startPoint x: 112, startPoint y: 504, endPoint x: 253, endPoint y: 503, distance: 141.3
click at [253, 503] on textarea at bounding box center [263, 408] width 363 height 292
drag, startPoint x: 97, startPoint y: 515, endPoint x: 293, endPoint y: 513, distance: 195.9
click at [293, 513] on textarea at bounding box center [263, 408] width 363 height 292
drag, startPoint x: 105, startPoint y: 527, endPoint x: 206, endPoint y: 522, distance: 100.7
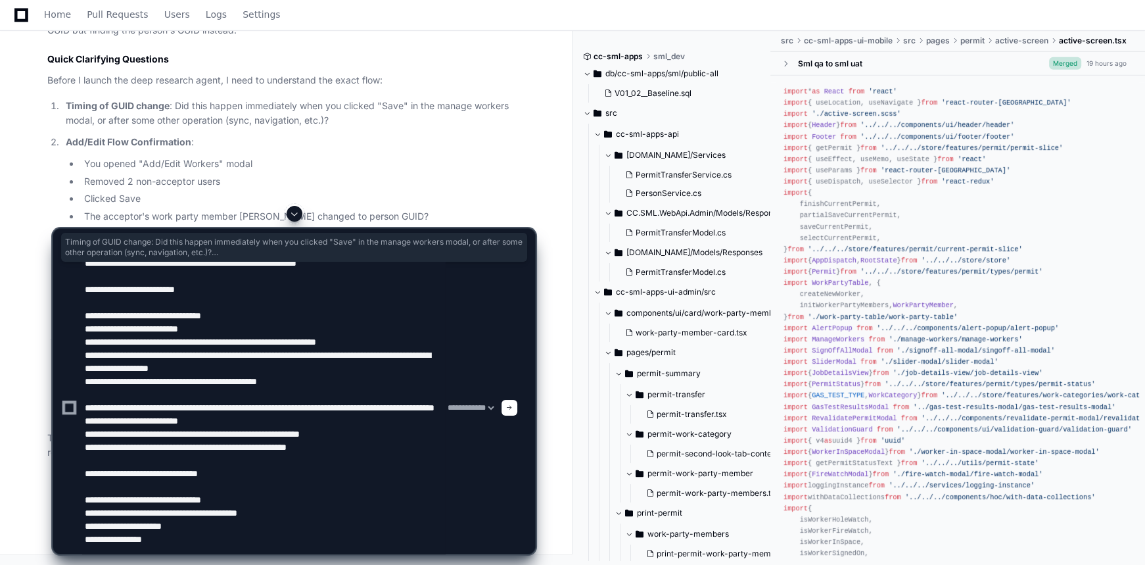
click at [206, 522] on textarea at bounding box center [263, 408] width 363 height 292
click at [167, 539] on textarea at bounding box center [263, 408] width 363 height 292
type textarea "**********"
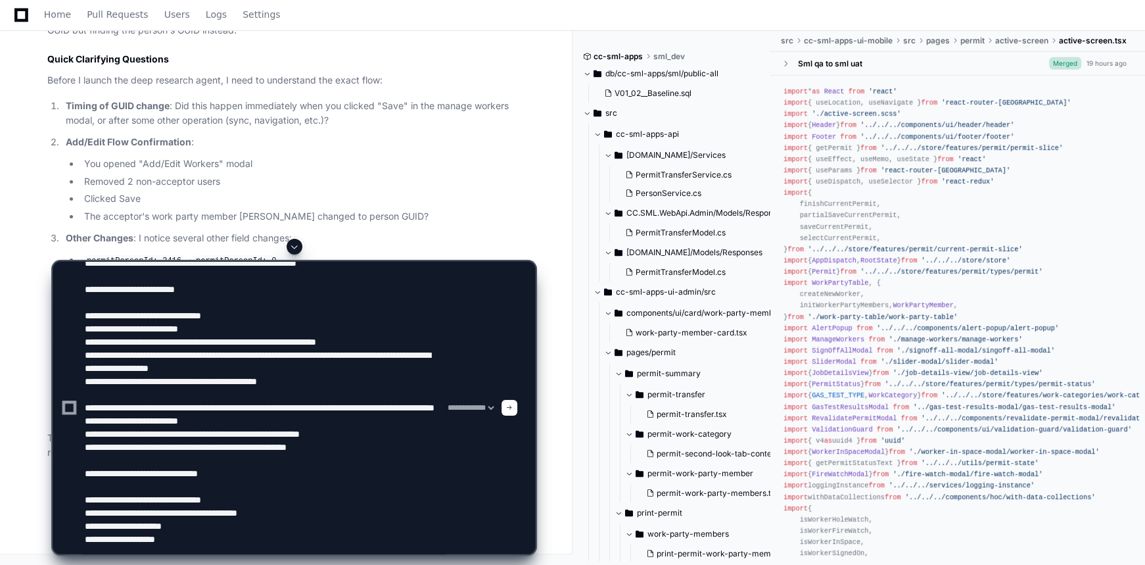
click at [513, 410] on span at bounding box center [509, 407] width 7 height 7
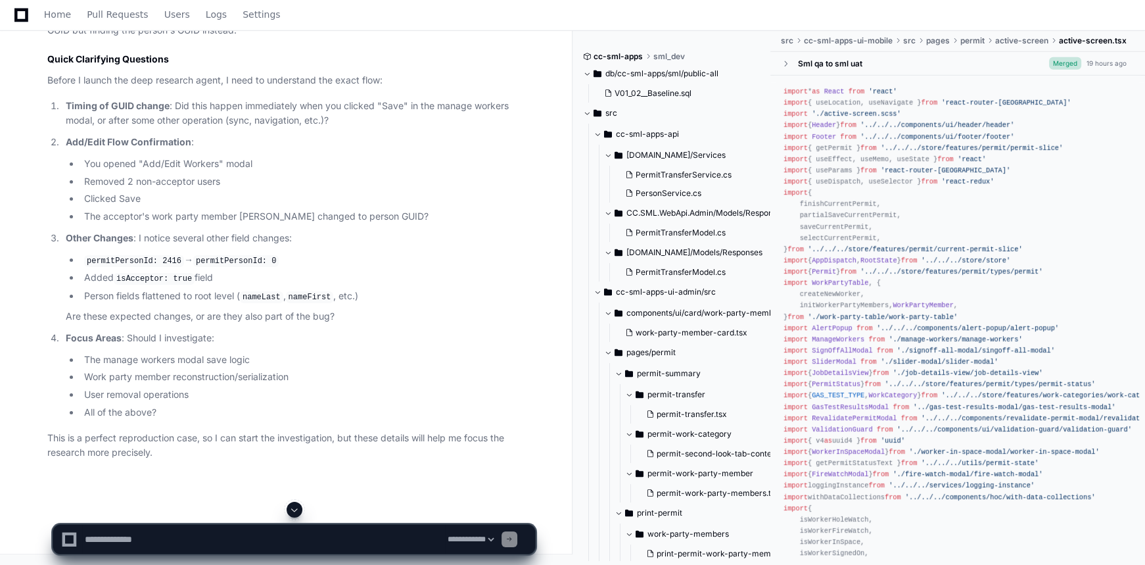
scroll to position [0, 0]
click at [296, 507] on span at bounding box center [294, 509] width 11 height 11
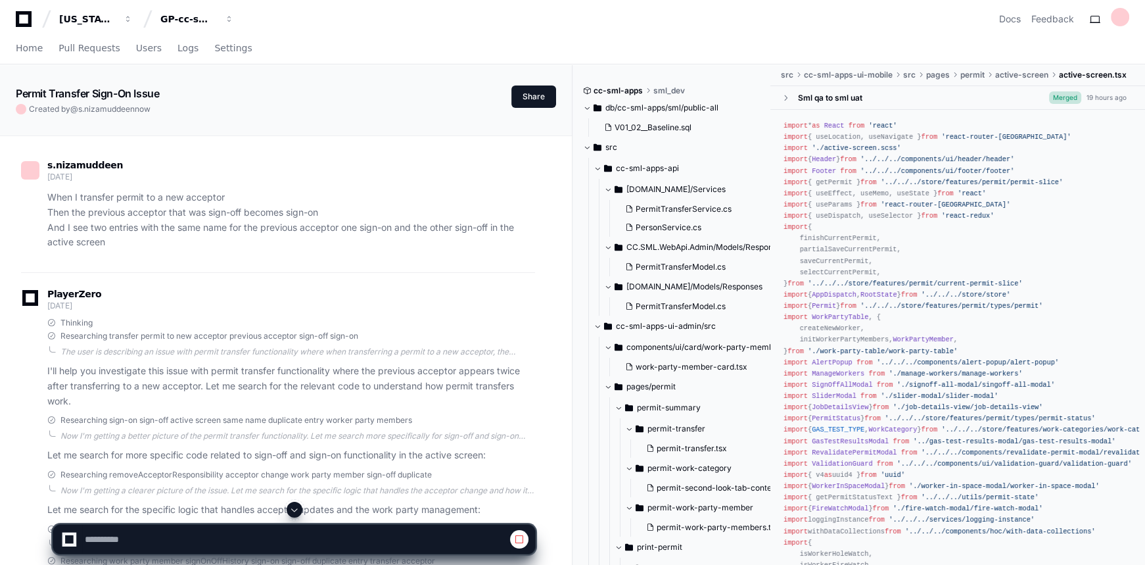
scroll to position [418, 0]
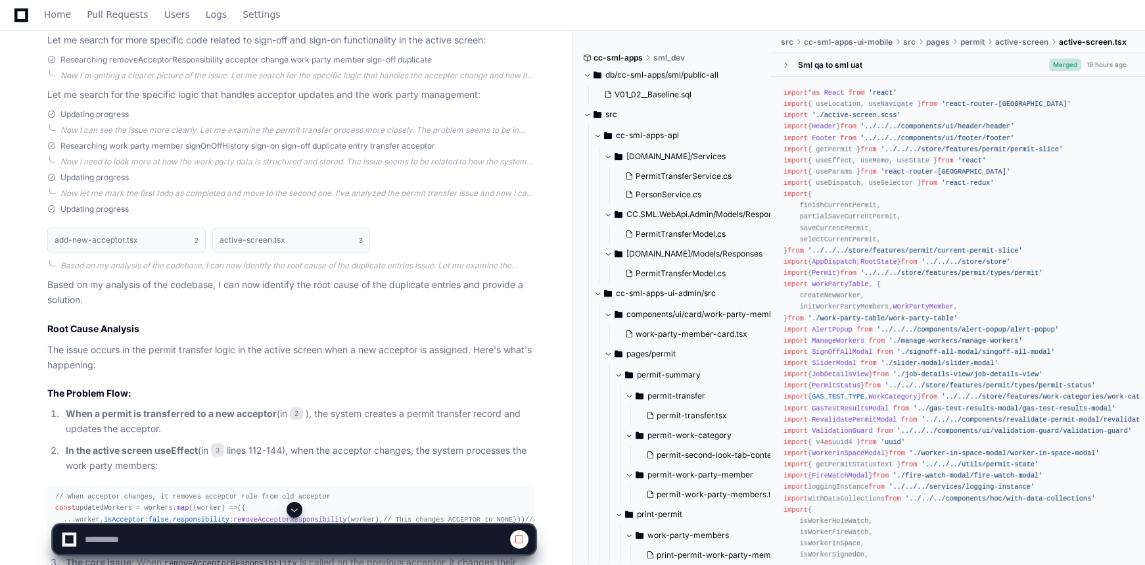
click at [295, 509] on span at bounding box center [294, 509] width 11 height 11
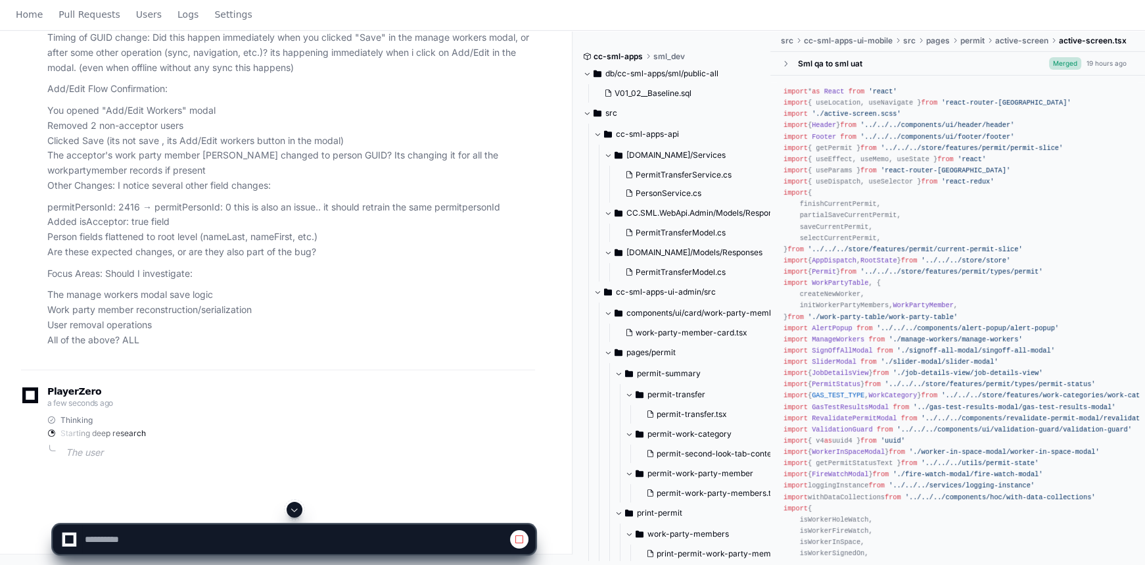
scroll to position [0, 0]
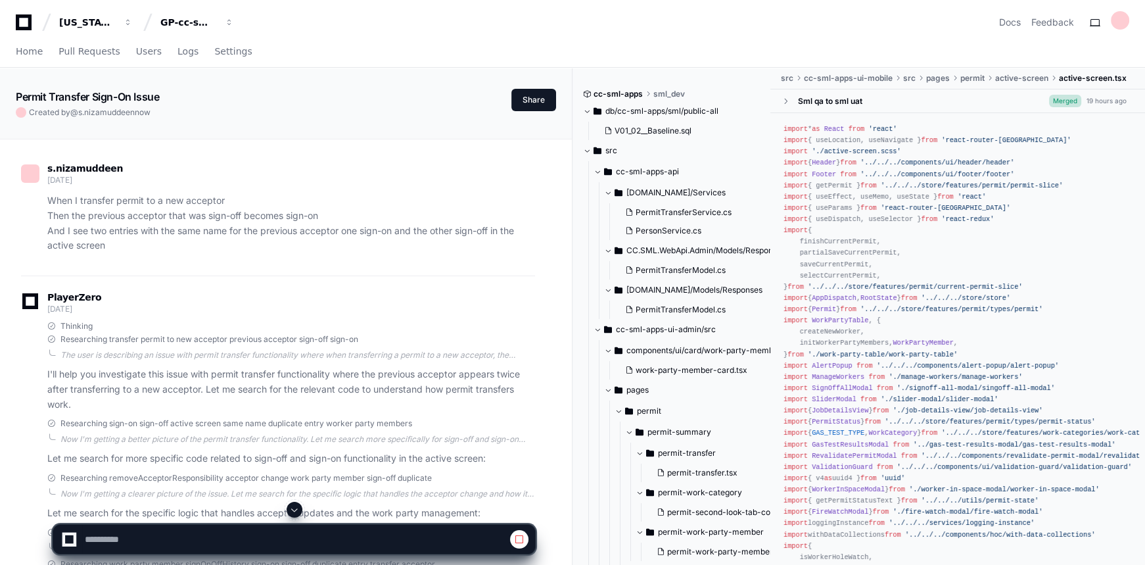
click at [295, 510] on span at bounding box center [294, 509] width 11 height 11
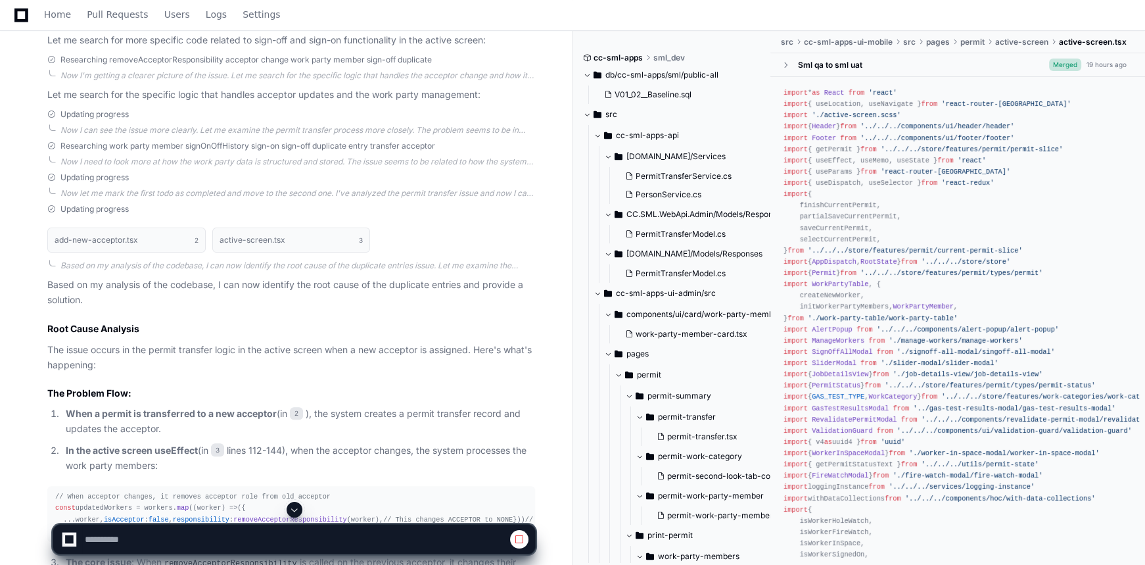
select select "*********"
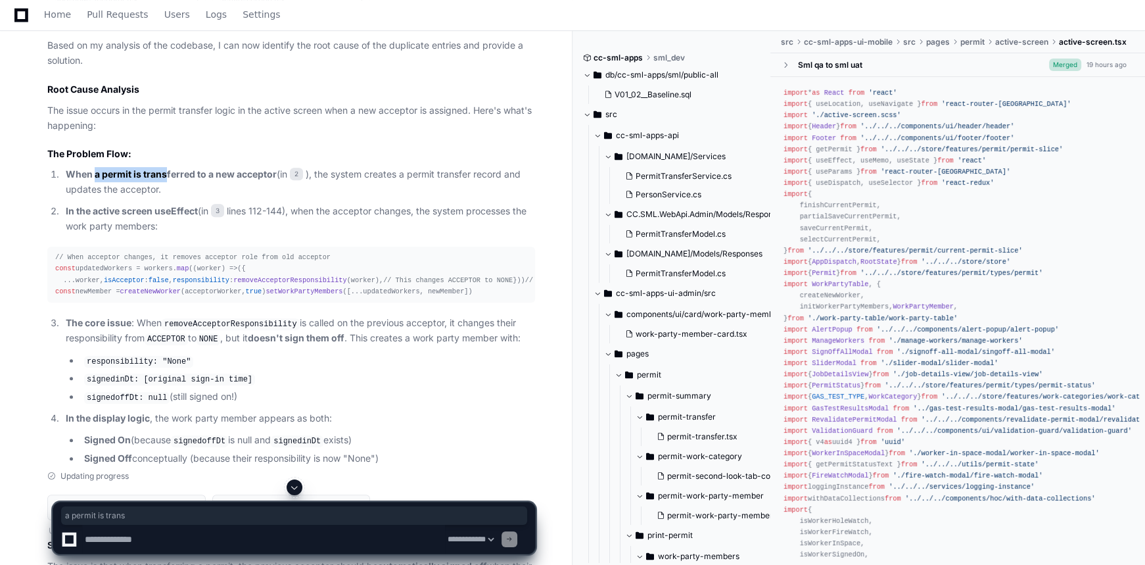
drag, startPoint x: 95, startPoint y: 181, endPoint x: 166, endPoint y: 177, distance: 70.5
click at [166, 177] on p "When a permit is transferred to a new acceptor (in 2 ), the system creates a pe…" at bounding box center [300, 182] width 469 height 30
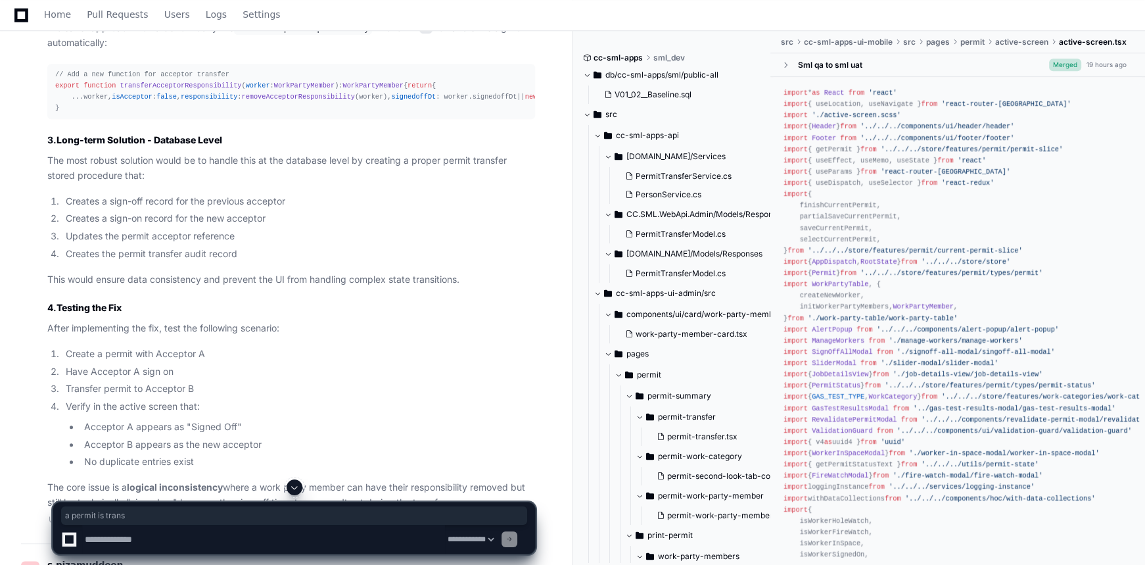
scroll to position [1852, 0]
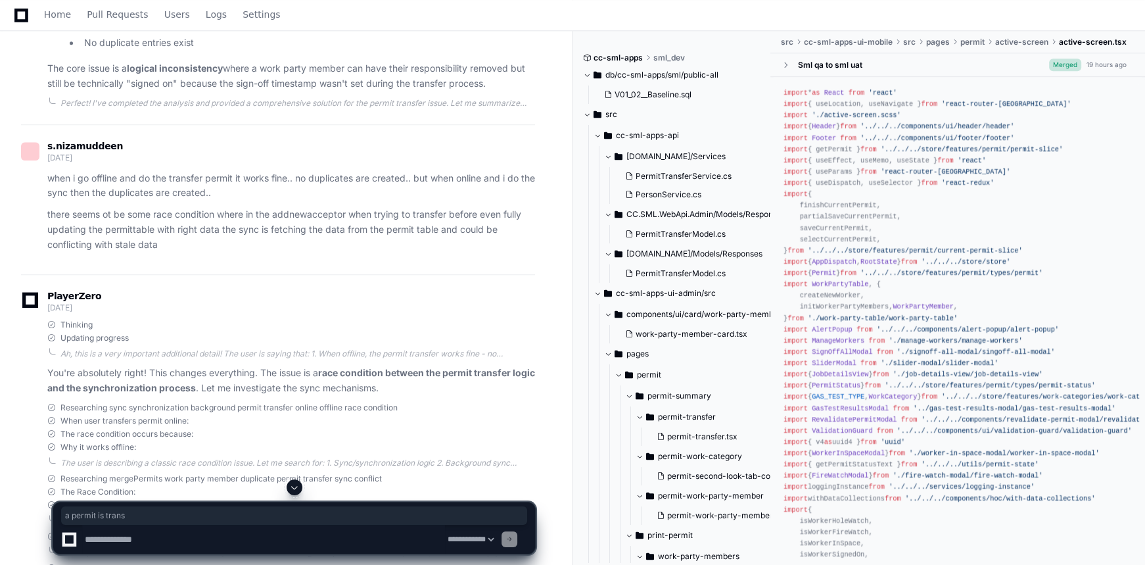
click at [293, 486] on span at bounding box center [294, 487] width 11 height 11
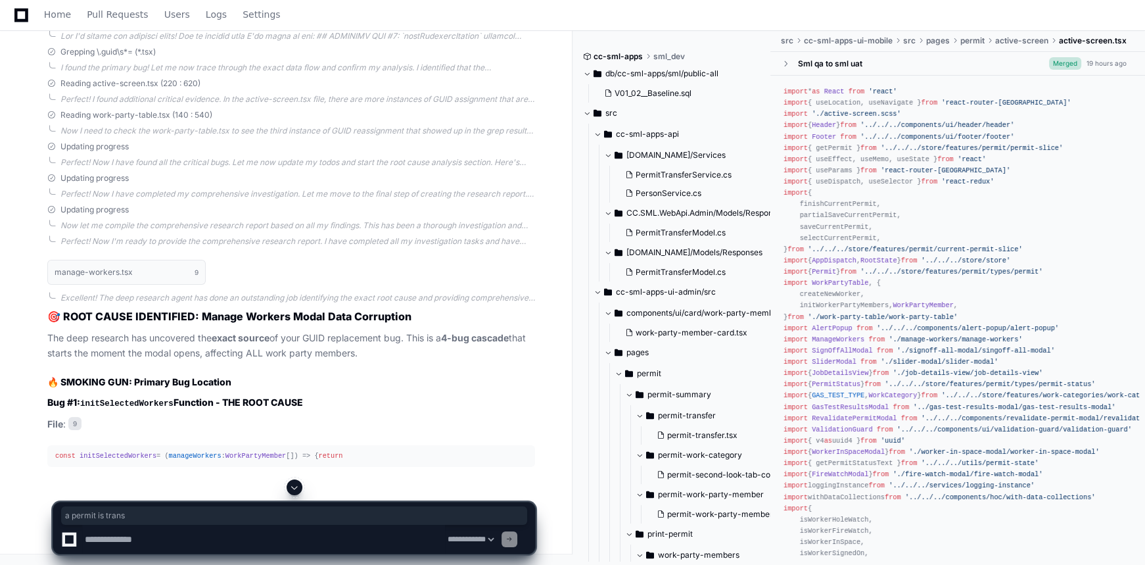
click at [293, 486] on span at bounding box center [294, 487] width 11 height 11
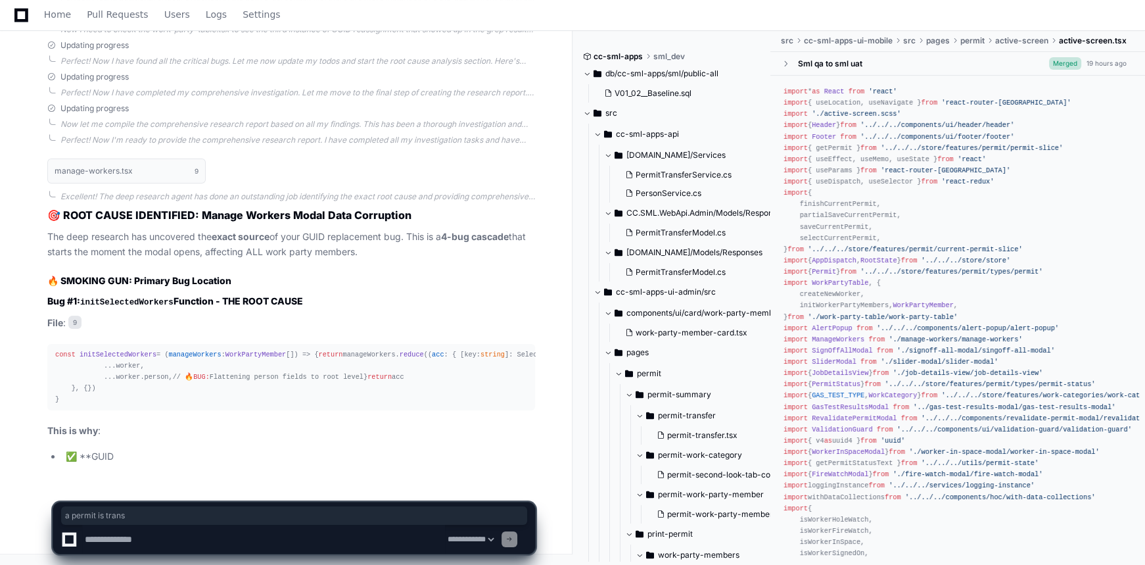
scroll to position [14172, 0]
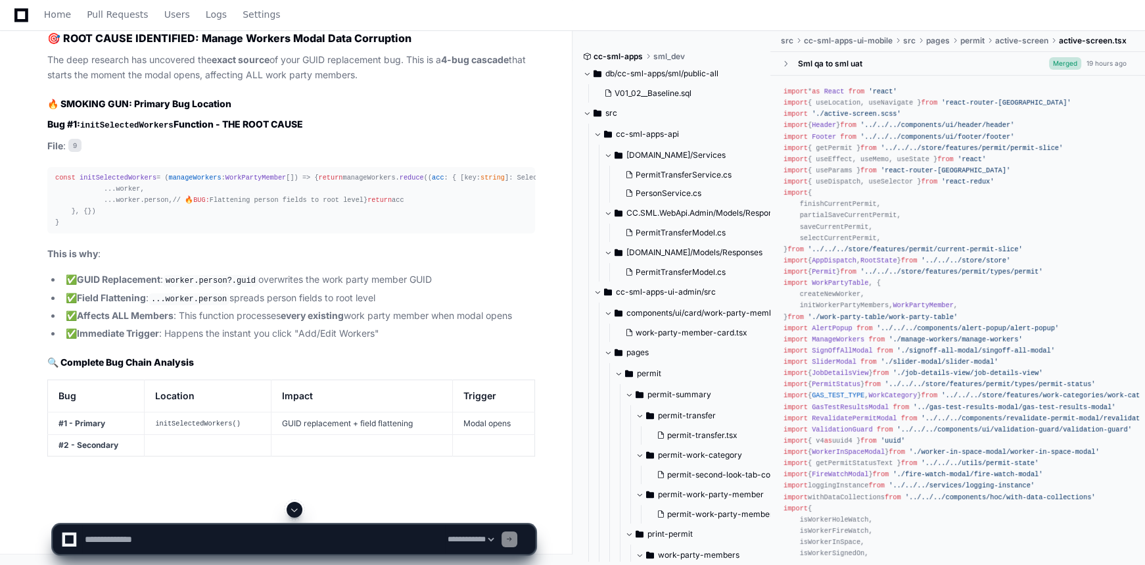
click at [192, 204] on span "// 🔥 BUG: Flattening person fields to root level" at bounding box center [268, 200] width 191 height 8
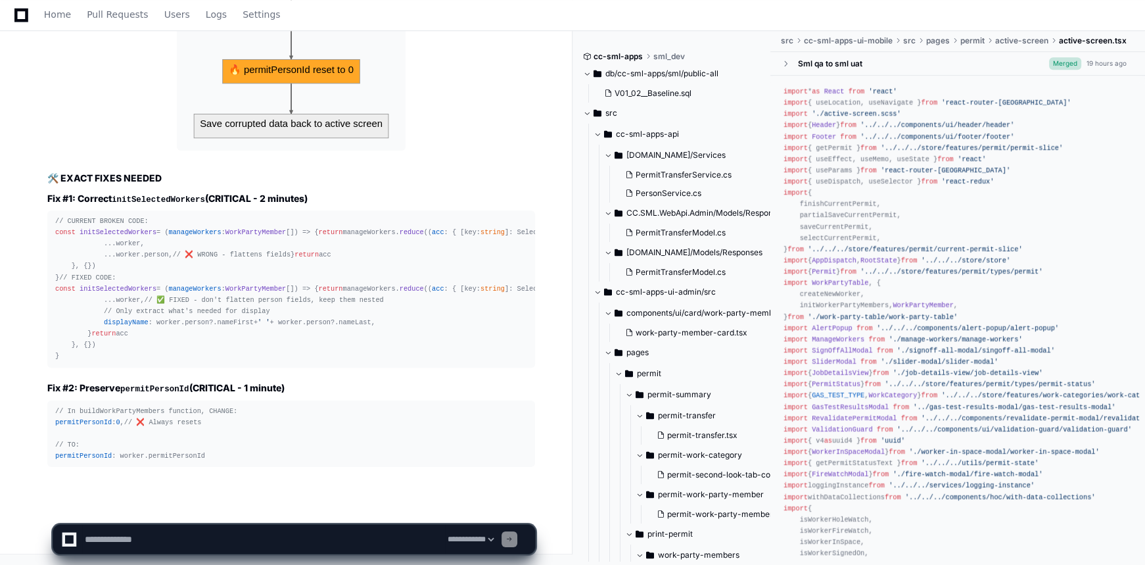
scroll to position [15366, 0]
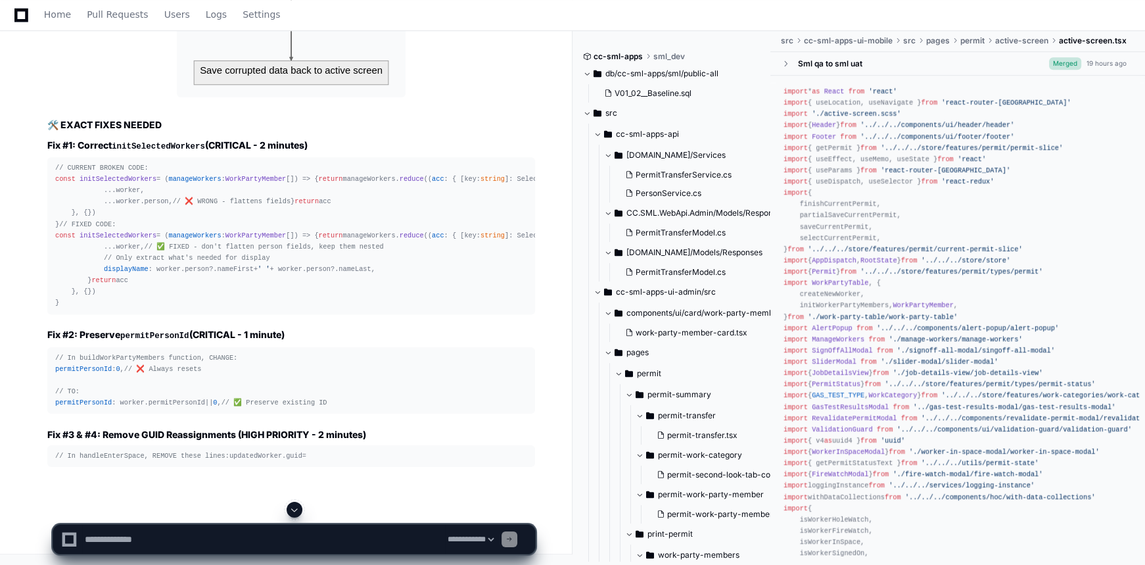
drag, startPoint x: 201, startPoint y: 371, endPoint x: 177, endPoint y: 375, distance: 24.0
click at [111, 273] on span "displayName" at bounding box center [126, 269] width 45 height 8
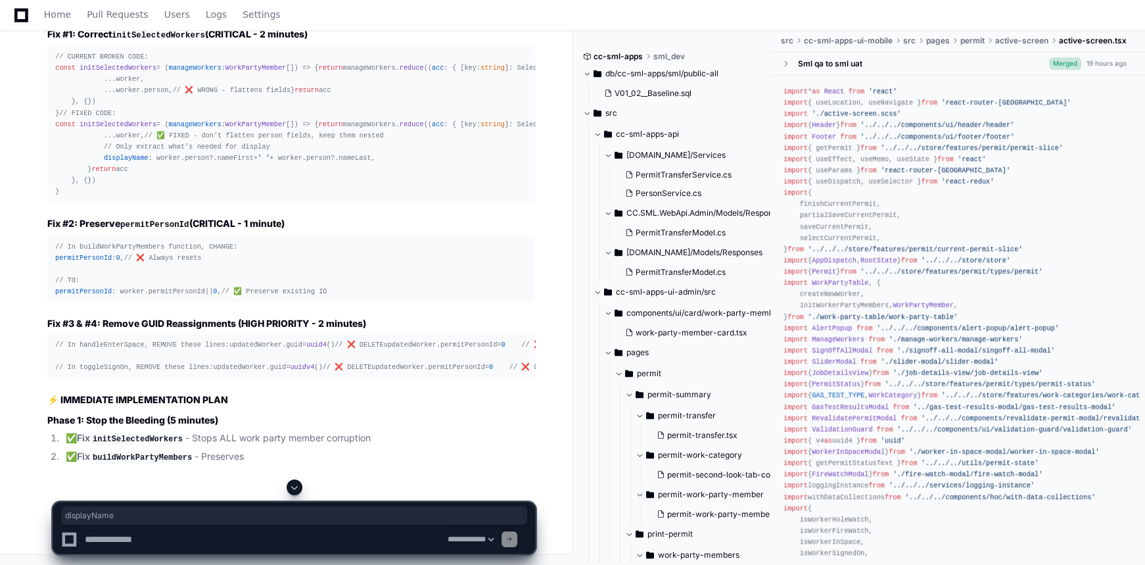
scroll to position [15574, 0]
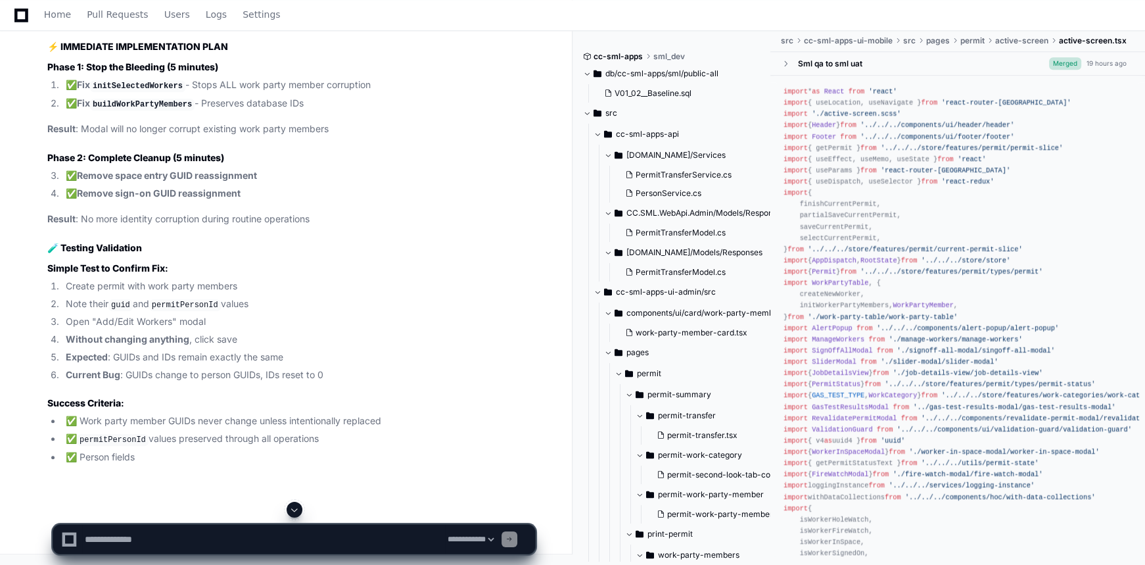
drag, startPoint x: 177, startPoint y: 375, endPoint x: 131, endPoint y: 183, distance: 197.5
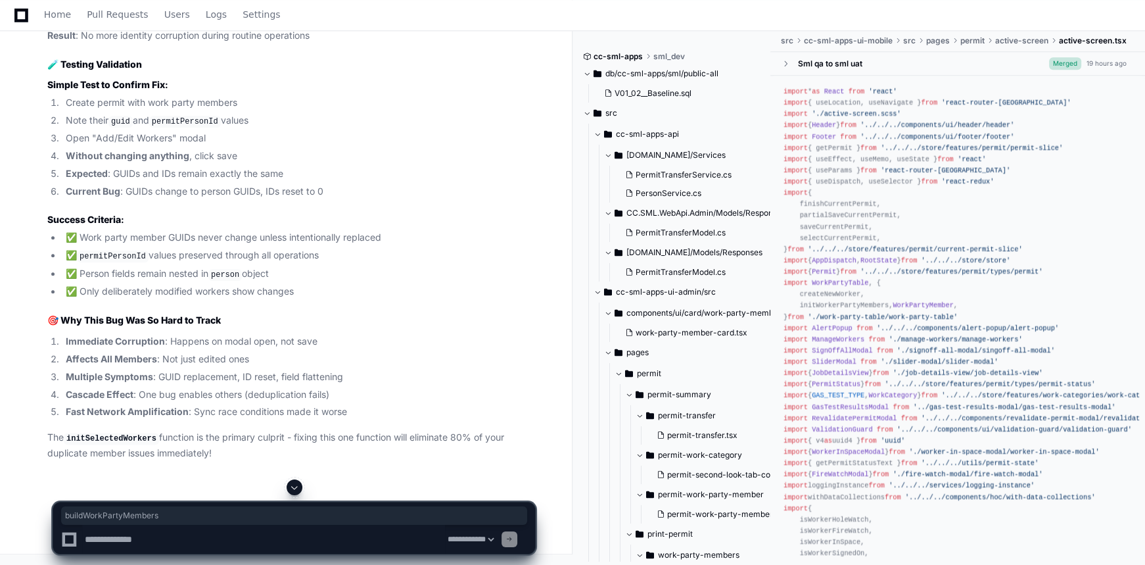
scroll to position [15332, 0]
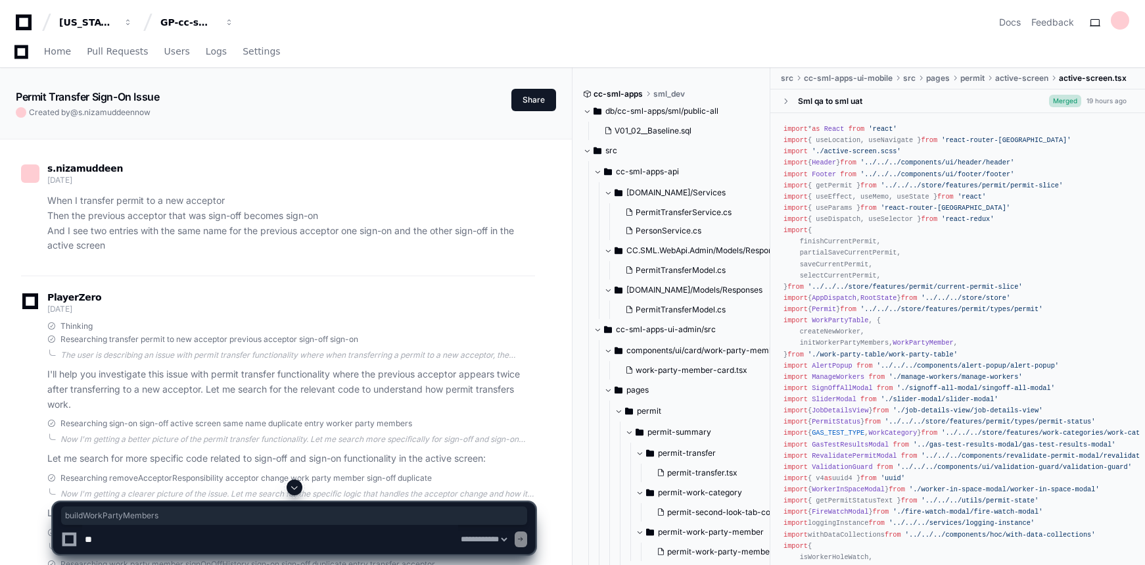
select select "*********"
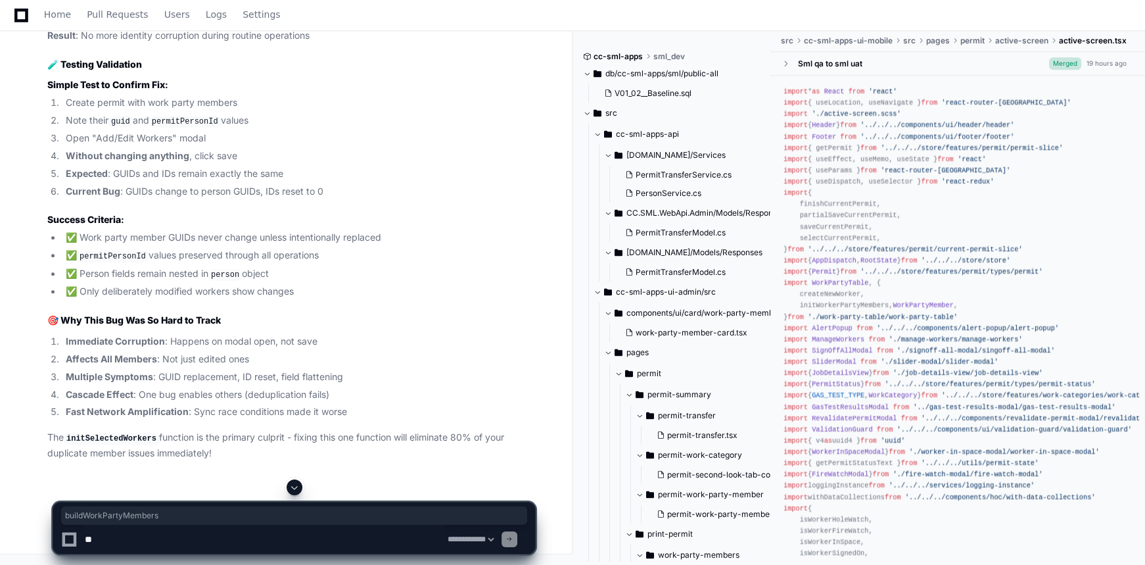
click at [297, 488] on span at bounding box center [294, 487] width 11 height 11
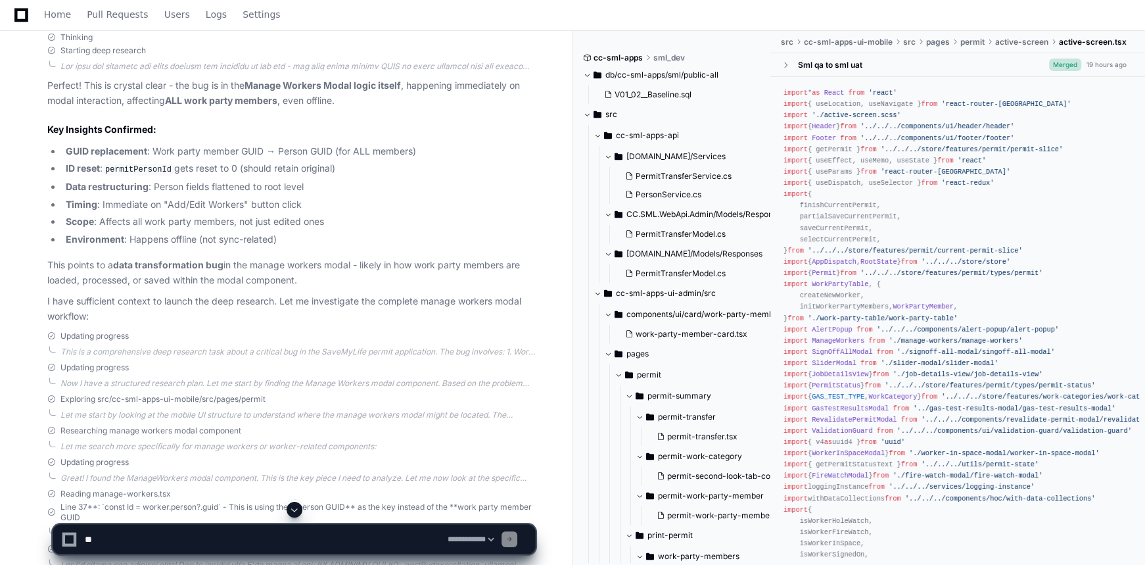
scroll to position [12225, 0]
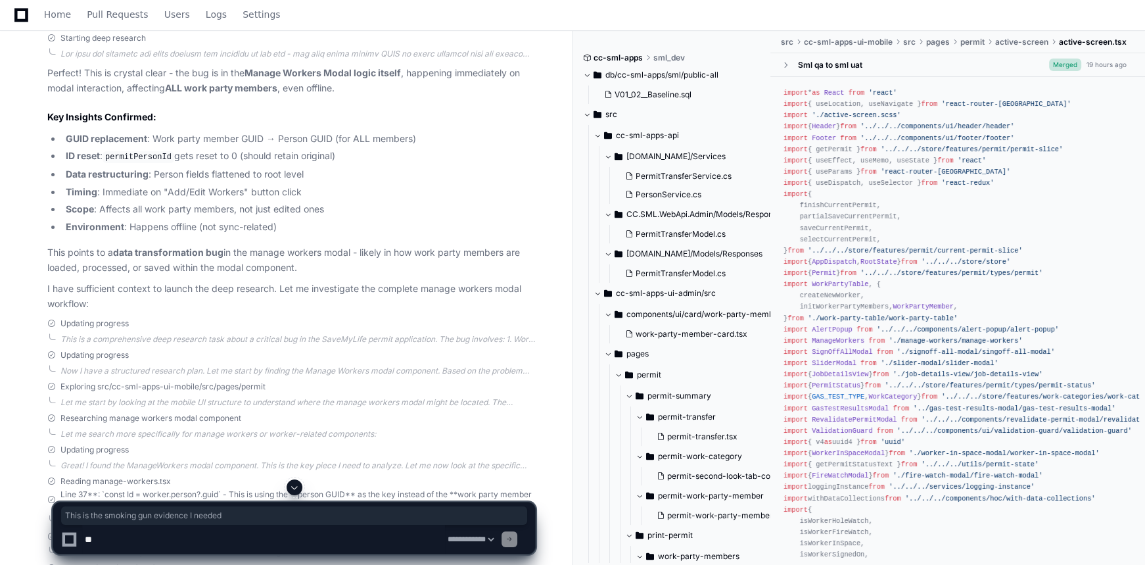
drag, startPoint x: 94, startPoint y: 293, endPoint x: 280, endPoint y: 289, distance: 186.1
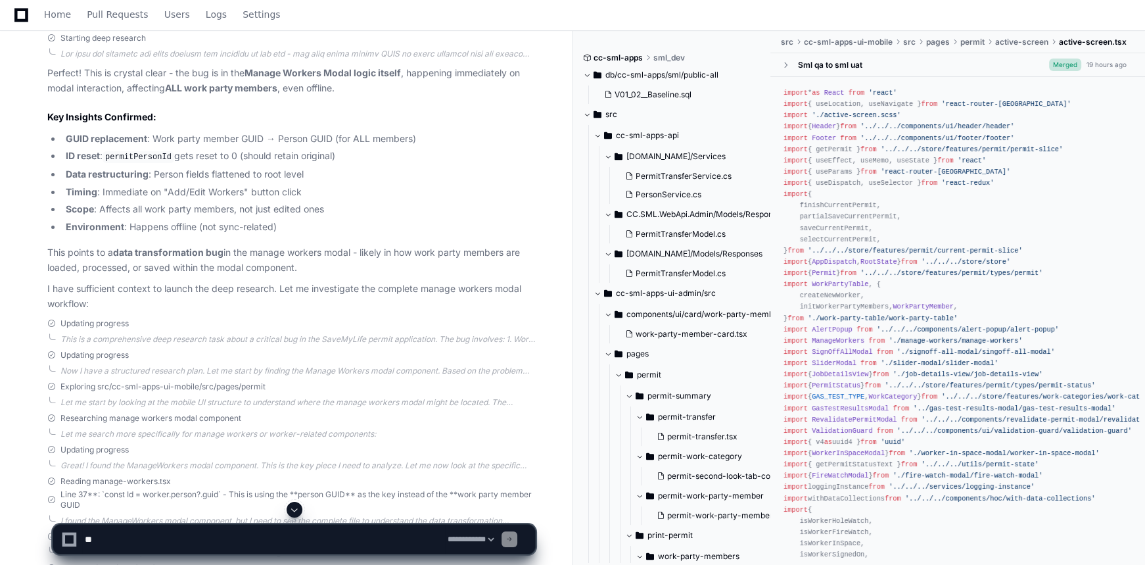
drag, startPoint x: 363, startPoint y: 318, endPoint x: 370, endPoint y: 338, distance: 21.0
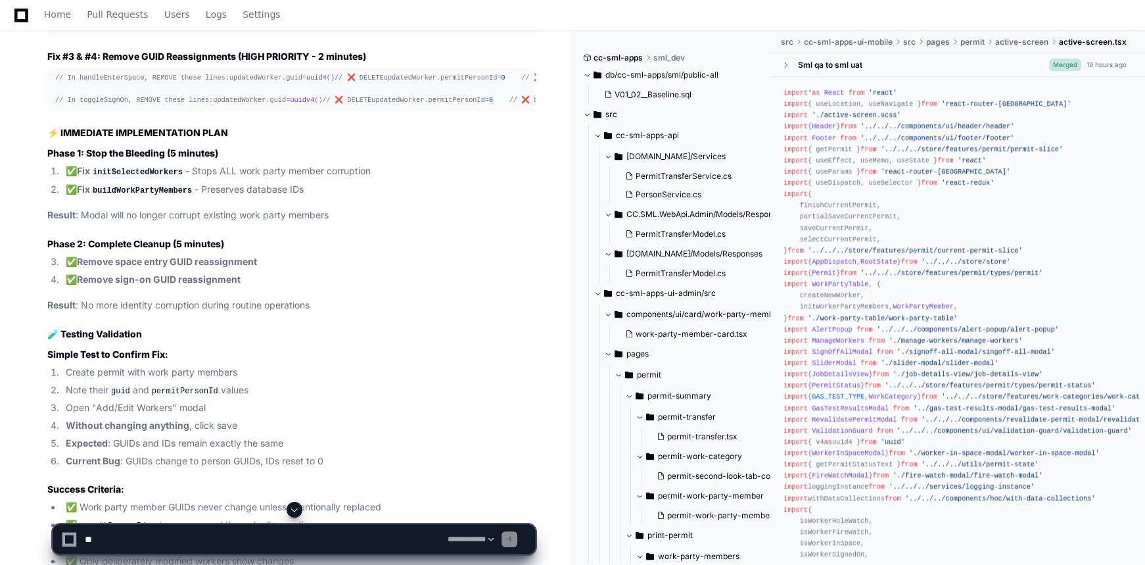
scroll to position [14317, 0]
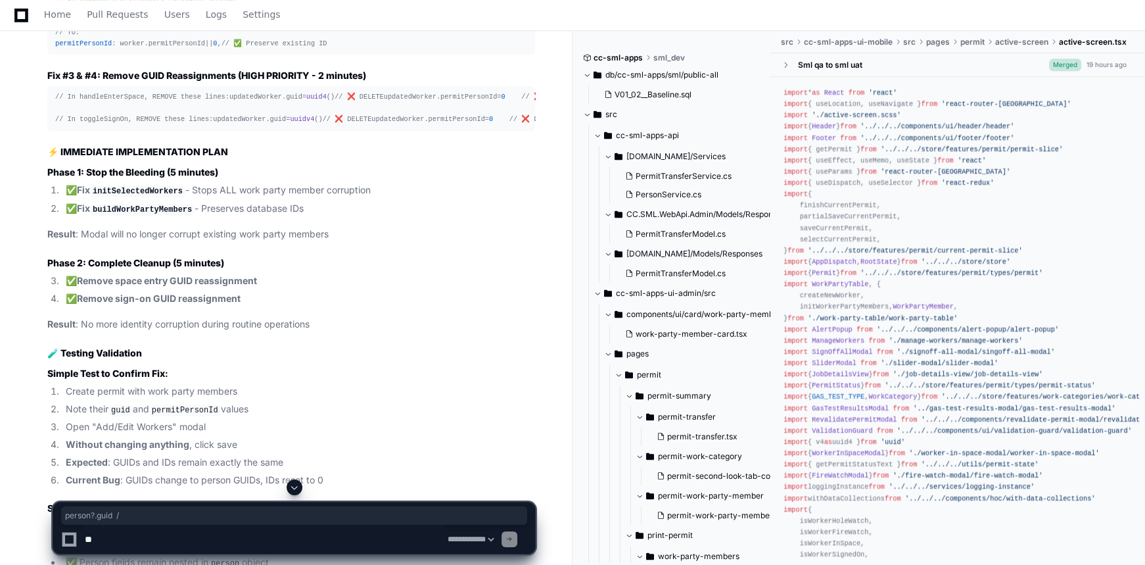
drag, startPoint x: 152, startPoint y: 176, endPoint x: 208, endPoint y: 178, distance: 56.6
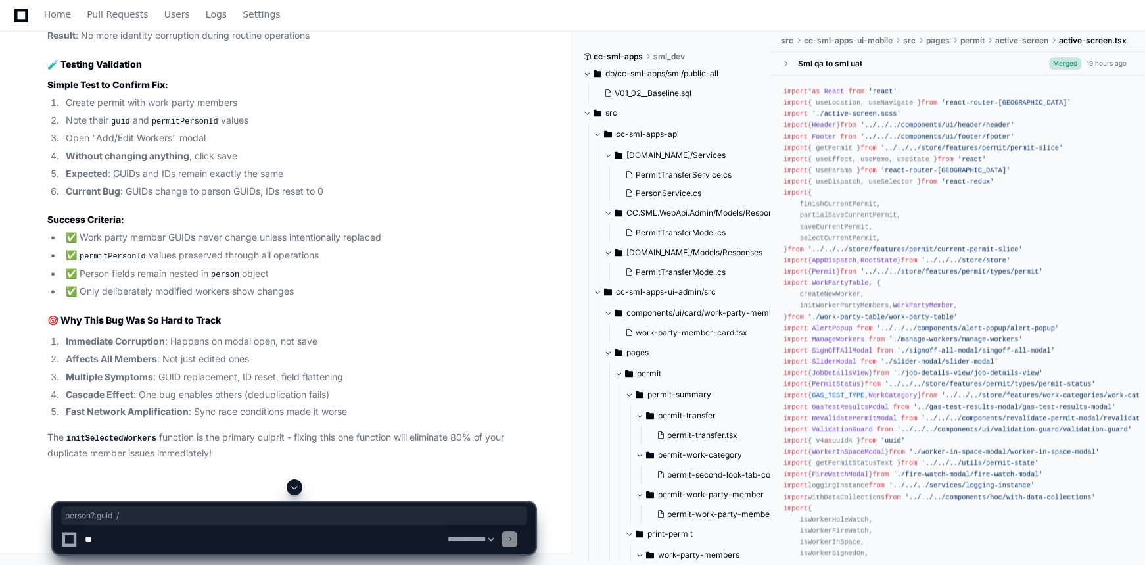
scroll to position [16109, 0]
